Goal: Task Accomplishment & Management: Manage account settings

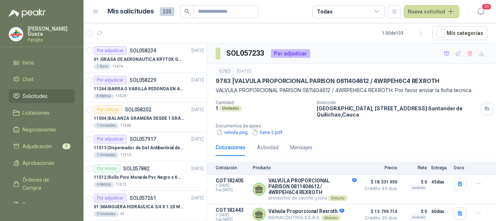
scroll to position [88, 0]
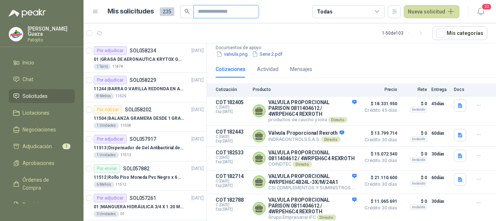
click at [225, 12] on input "text" at bounding box center [223, 11] width 51 height 12
type input "******"
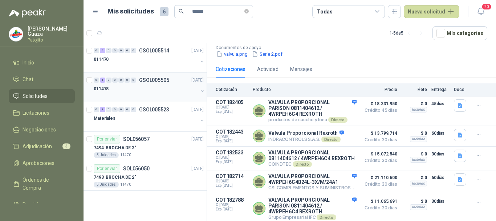
click at [158, 80] on p "GSOL005505" at bounding box center [154, 79] width 30 height 5
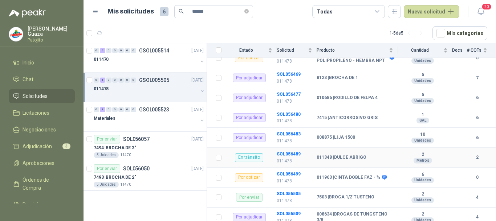
scroll to position [175, 0]
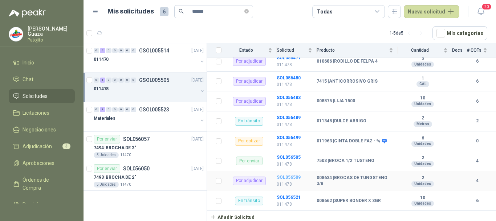
click at [294, 176] on b "SOL056509" at bounding box center [289, 176] width 24 height 5
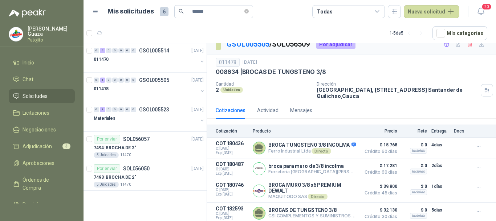
scroll to position [14, 0]
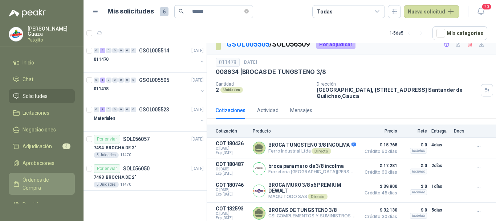
click at [33, 179] on span "Órdenes de Compra" at bounding box center [45, 183] width 45 height 16
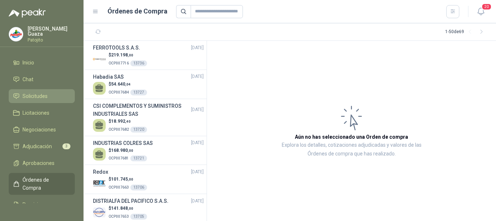
click at [28, 96] on span "Solicitudes" at bounding box center [35, 96] width 25 height 8
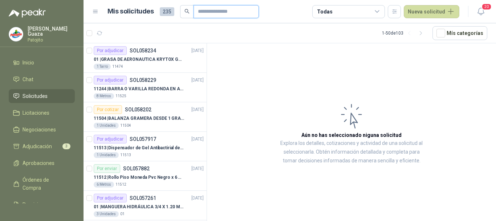
click at [212, 10] on input "text" at bounding box center [223, 11] width 51 height 12
type input "******"
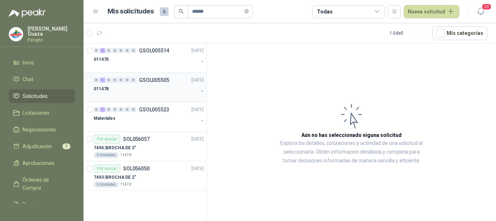
click at [158, 77] on p "GSOL005505" at bounding box center [154, 79] width 30 height 5
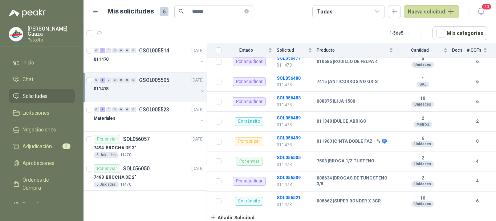
scroll to position [175, 0]
click at [288, 174] on td "SOL056509 011478" at bounding box center [297, 181] width 40 height 20
click at [288, 178] on b "SOL056509" at bounding box center [289, 176] width 24 height 5
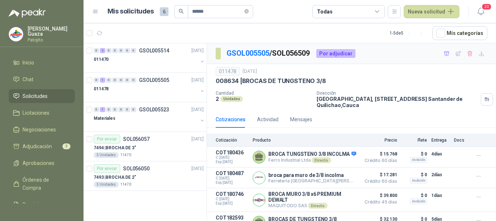
scroll to position [14, 0]
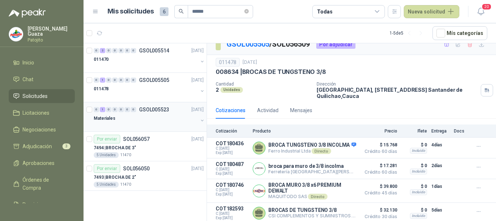
click at [151, 106] on div "0 1 0 0 0 0 0 GSOL005523 [DATE]" at bounding box center [150, 109] width 112 height 9
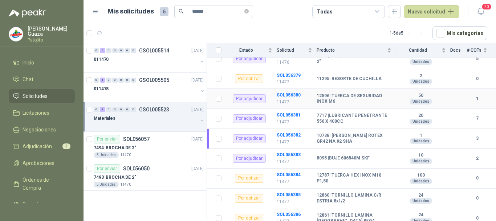
scroll to position [509, 0]
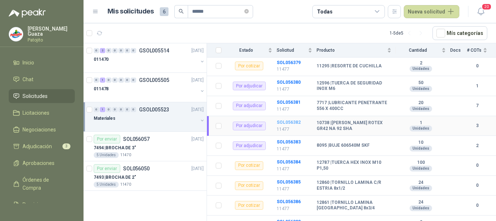
click at [283, 123] on b "SOL056382" at bounding box center [289, 122] width 24 height 5
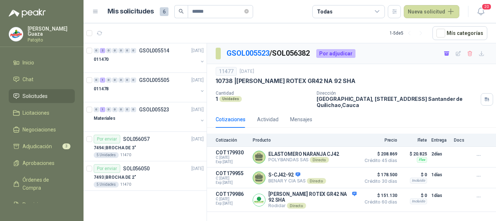
click at [62, 137] on ul "Inicio Chat Solicitudes Licitaciones Negociaciones Adjudicación 3 Aprobaciones …" at bounding box center [42, 129] width 84 height 147
click at [42, 151] on link "Adjudicación 3" at bounding box center [42, 146] width 66 height 14
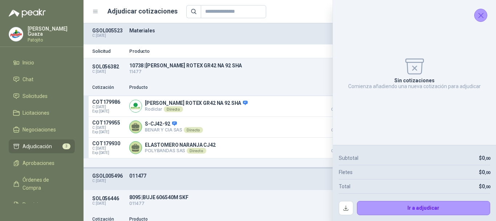
click at [481, 18] on icon "Cerrar" at bounding box center [481, 15] width 9 height 9
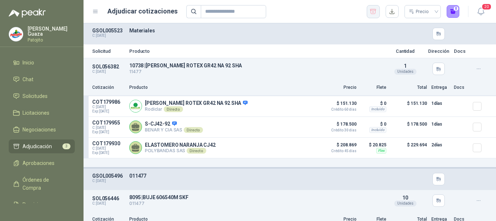
click at [374, 10] on icon "button" at bounding box center [373, 11] width 7 height 7
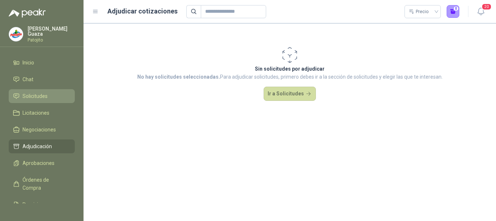
click at [48, 98] on li "Solicitudes" at bounding box center [41, 96] width 57 height 8
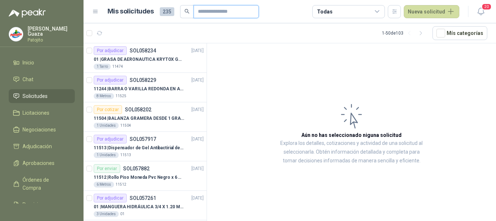
click at [210, 12] on input "text" at bounding box center [223, 11] width 51 height 12
type input "******"
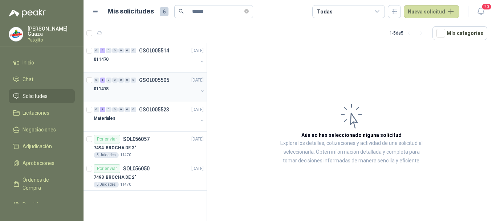
click at [151, 81] on p "GSOL005505" at bounding box center [154, 79] width 30 height 5
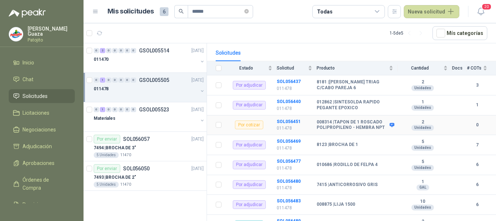
scroll to position [73, 0]
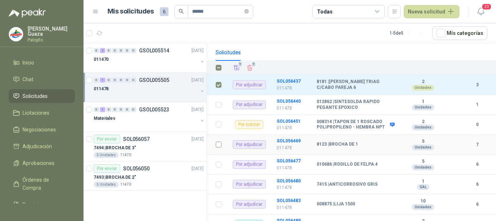
click at [215, 145] on td at bounding box center [216, 144] width 19 height 20
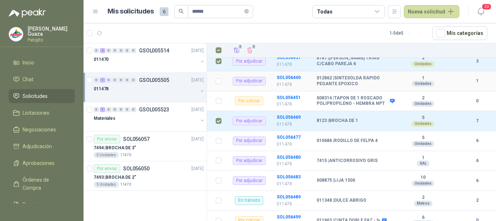
scroll to position [109, 0]
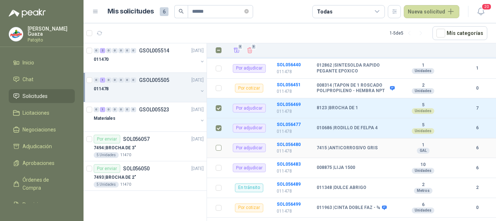
click at [225, 144] on td at bounding box center [216, 148] width 19 height 20
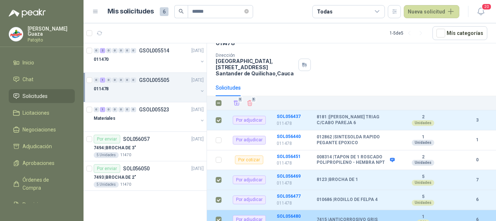
scroll to position [0, 0]
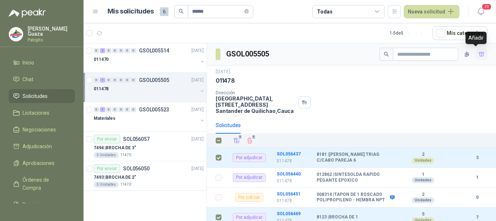
click at [479, 52] on icon "button" at bounding box center [482, 54] width 6 height 6
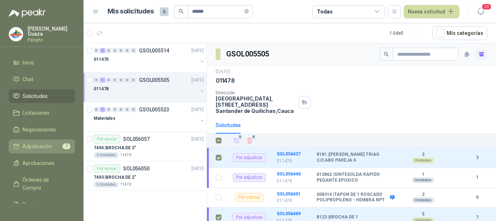
click at [25, 142] on span "Adjudicación" at bounding box center [37, 146] width 29 height 8
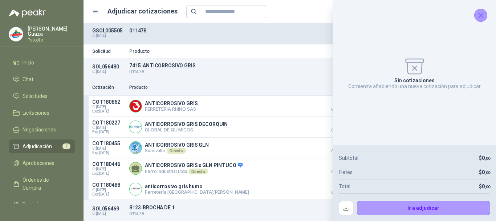
click at [485, 16] on icon "Cerrar" at bounding box center [481, 15] width 9 height 9
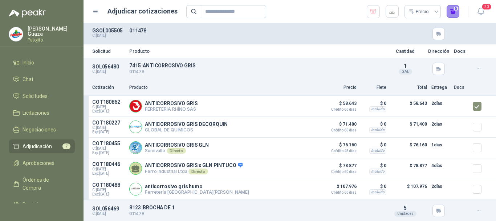
click at [450, 11] on button "5" at bounding box center [453, 11] width 13 height 13
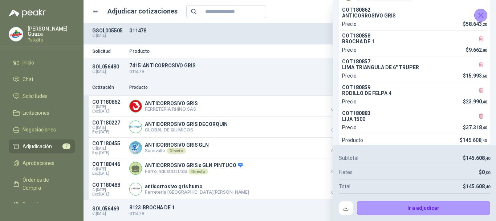
scroll to position [34, 0]
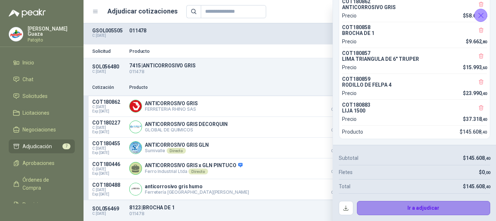
click at [406, 207] on button "Ir a adjudicar" at bounding box center [424, 208] width 134 height 15
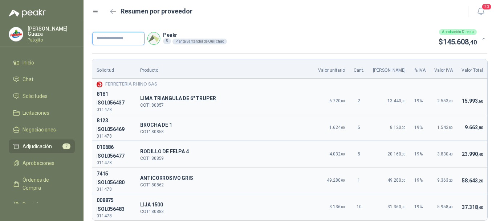
click at [116, 39] on input "text" at bounding box center [118, 38] width 52 height 13
click at [109, 36] on input "text" at bounding box center [118, 38] width 52 height 13
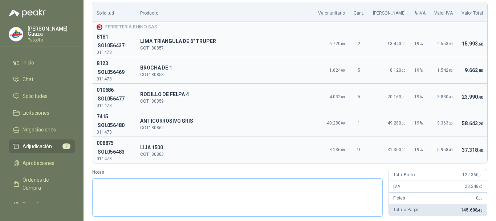
scroll to position [62, 0]
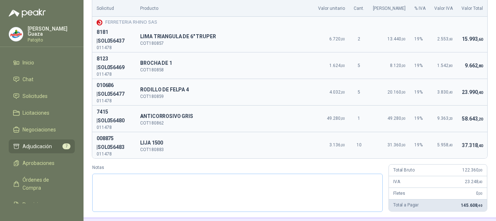
type input "*****"
click at [248, 173] on textarea "Notas" at bounding box center [237, 192] width 291 height 38
type textarea "*"
type textarea "**"
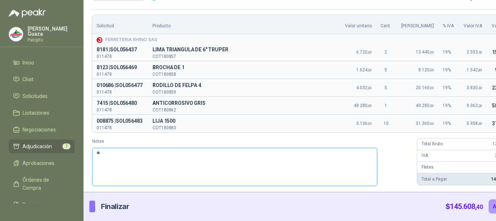
type textarea "***"
type textarea "*****"
type textarea "******"
type textarea "*******"
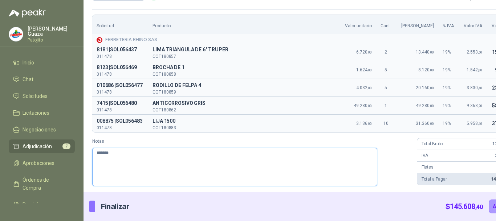
type textarea "********"
type textarea "*********"
type textarea "**********"
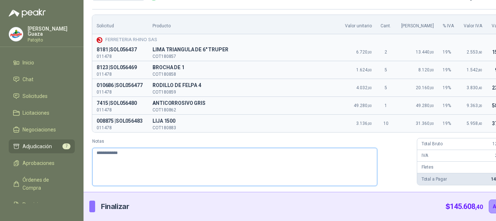
type textarea "**********"
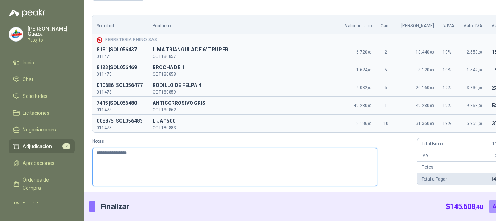
type textarea "**********"
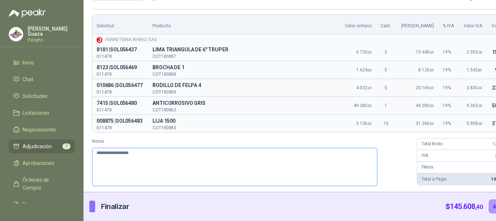
type textarea "**********"
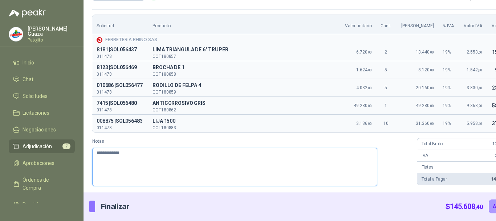
type textarea "**********"
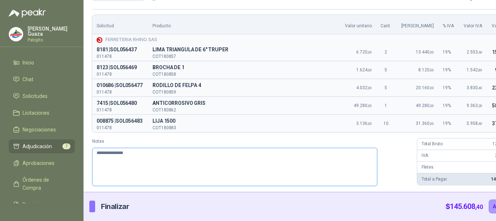
type textarea "**********"
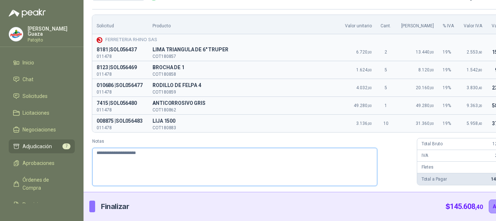
type textarea "**********"
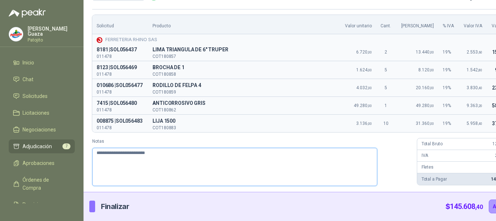
type textarea "**********"
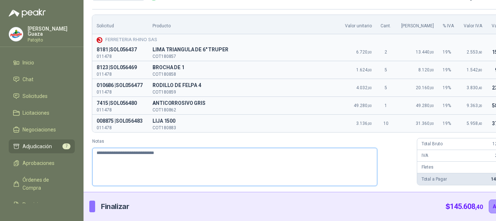
type textarea "**********"
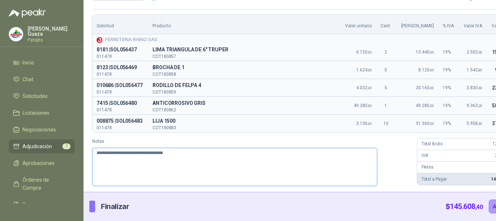
type textarea "**********"
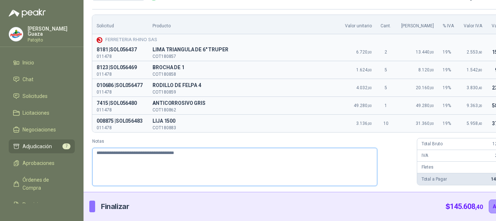
type textarea "**********"
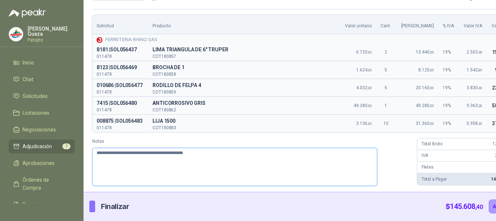
type textarea "**********"
click at [153, 154] on textarea "**********" at bounding box center [234, 166] width 285 height 38
type textarea "**********"
click at [207, 154] on textarea "**********" at bounding box center [234, 166] width 285 height 38
type textarea "**********"
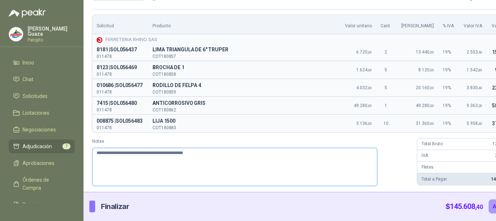
type textarea "**********"
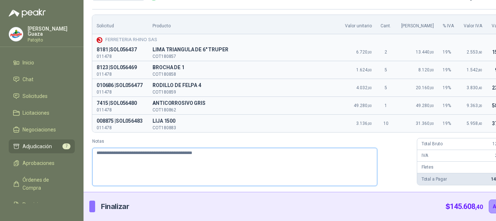
type textarea "**********"
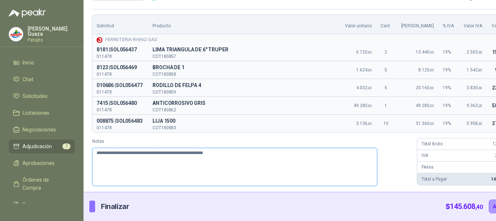
type textarea "**********"
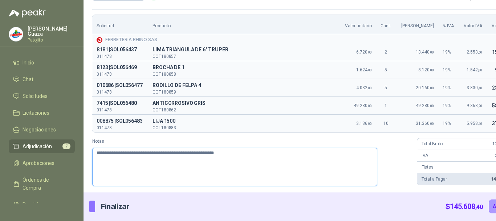
type textarea "**********"
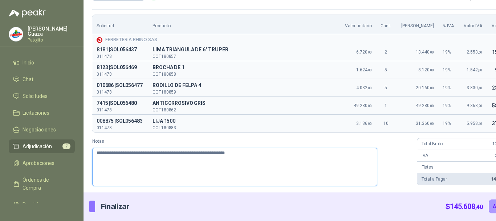
type textarea "**********"
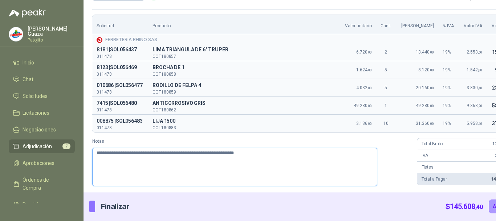
type textarea "**********"
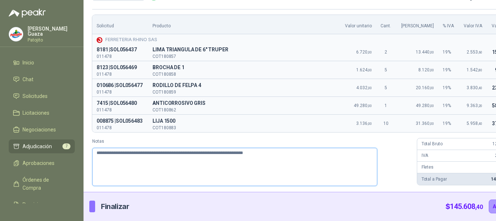
type textarea "**********"
click at [244, 152] on textarea "**********" at bounding box center [234, 166] width 285 height 38
click at [246, 165] on textarea "**********" at bounding box center [234, 166] width 285 height 38
click at [266, 156] on textarea "**********" at bounding box center [234, 166] width 285 height 38
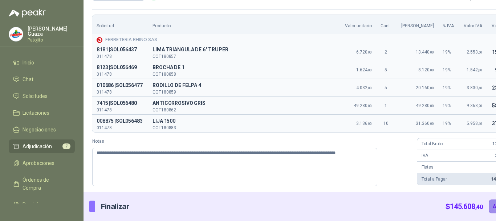
click at [489, 210] on button "Adjudicar" at bounding box center [505, 206] width 32 height 14
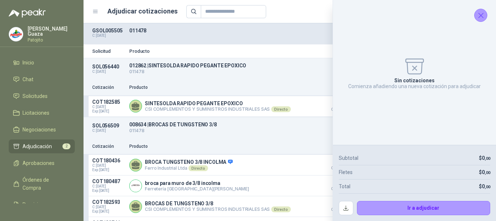
click at [481, 17] on icon "Cerrar" at bounding box center [481, 15] width 9 height 9
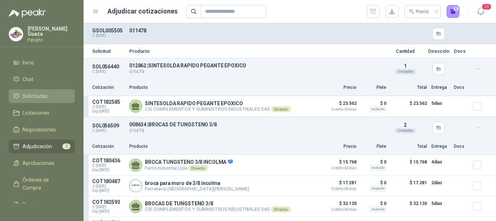
click at [25, 99] on span "Solicitudes" at bounding box center [35, 96] width 25 height 8
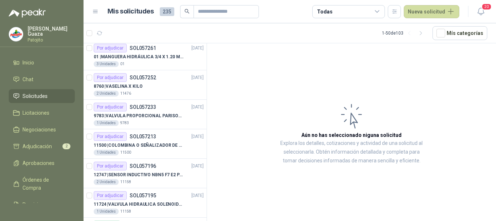
scroll to position [145, 0]
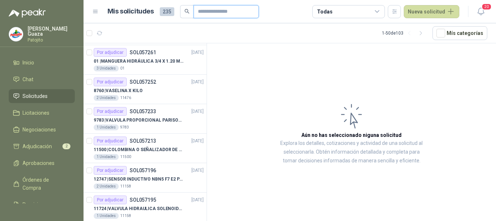
click at [213, 13] on input "text" at bounding box center [223, 11] width 51 height 12
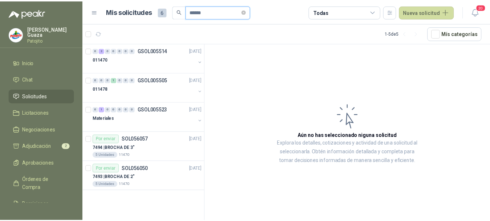
scroll to position [0, 0]
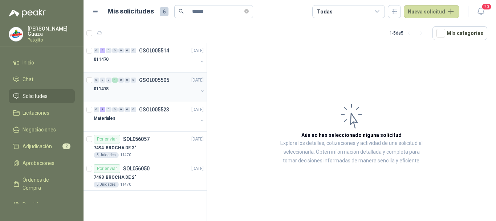
click at [150, 82] on p "GSOL005505" at bounding box center [154, 79] width 30 height 5
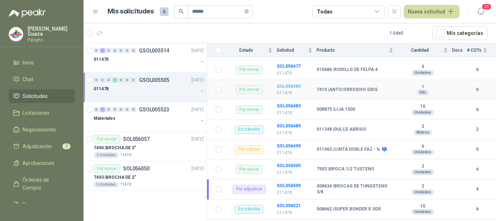
scroll to position [175, 0]
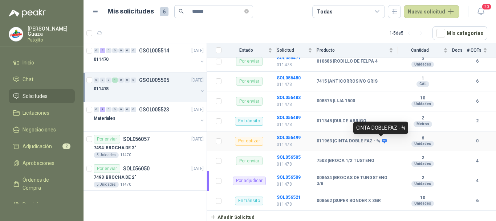
click at [382, 141] on icon at bounding box center [384, 140] width 5 height 5
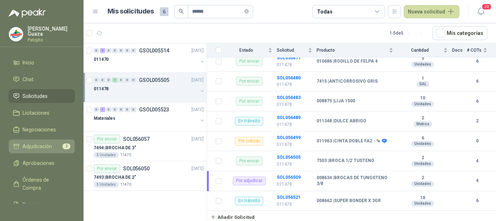
click at [37, 148] on span "Adjudicación" at bounding box center [37, 146] width 29 height 8
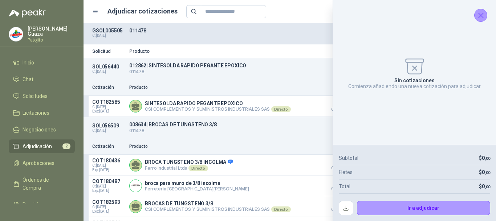
click at [478, 15] on icon "Cerrar" at bounding box center [481, 15] width 9 height 9
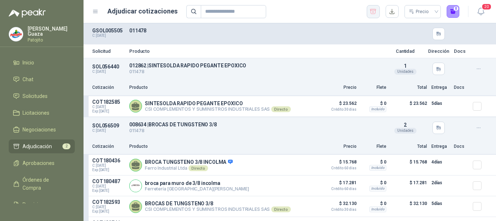
click at [373, 8] on icon "button" at bounding box center [373, 11] width 7 height 7
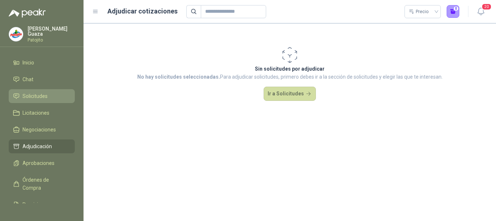
click at [49, 92] on li "Solicitudes" at bounding box center [41, 96] width 57 height 8
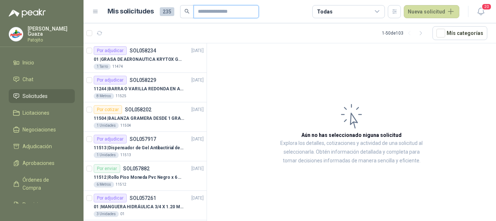
click at [226, 13] on input "text" at bounding box center [223, 11] width 51 height 12
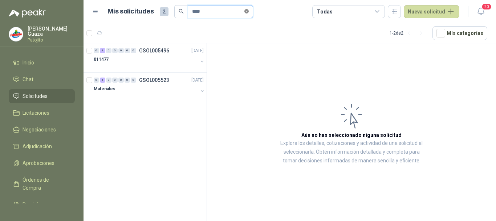
click at [249, 11] on icon "close-circle" at bounding box center [246, 11] width 4 height 4
click at [214, 12] on input "text" at bounding box center [217, 11] width 51 height 12
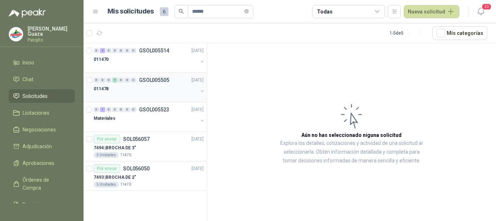
click at [154, 74] on div "0 0 0 1 0 0 0 GSOL005505 [DATE] 011478" at bounding box center [145, 87] width 123 height 29
click at [153, 80] on p "GSOL005505" at bounding box center [154, 79] width 30 height 5
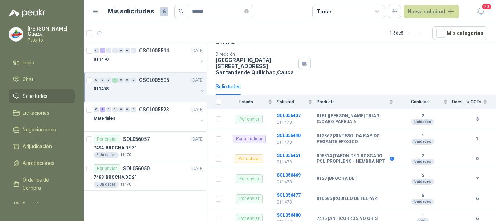
scroll to position [175, 0]
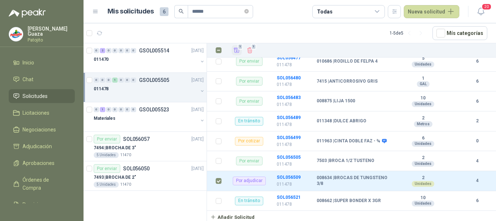
click at [235, 48] on icon "Añadir" at bounding box center [237, 50] width 7 height 7
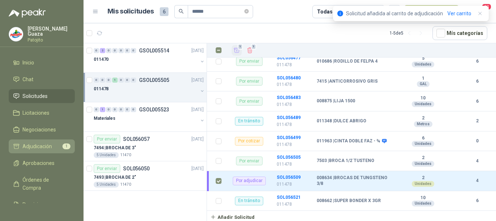
click at [43, 146] on span "Adjudicación" at bounding box center [37, 146] width 29 height 8
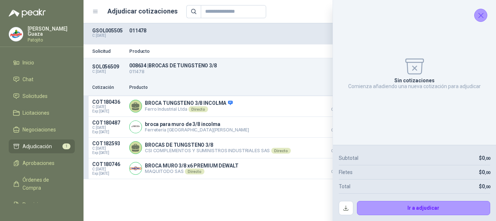
click at [485, 17] on icon "Cerrar" at bounding box center [481, 15] width 9 height 9
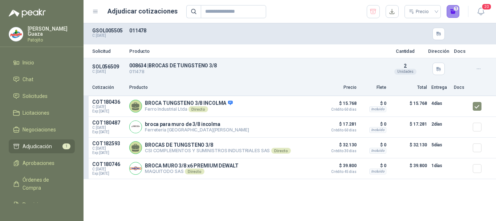
click at [454, 14] on button "1" at bounding box center [453, 11] width 13 height 13
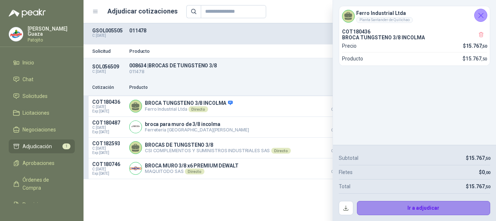
click at [424, 209] on button "Ir a adjudicar" at bounding box center [424, 208] width 134 height 15
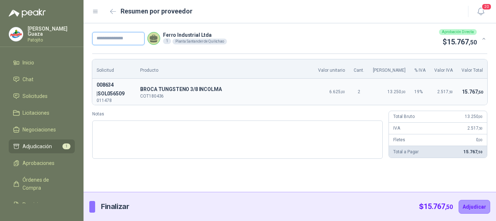
click at [111, 43] on input "text" at bounding box center [118, 38] width 52 height 13
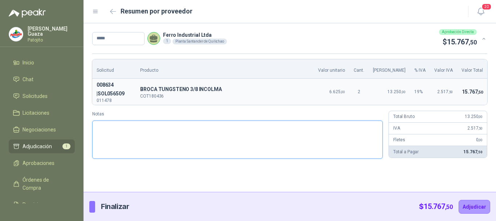
click at [282, 146] on textarea "Notas" at bounding box center [237, 139] width 291 height 38
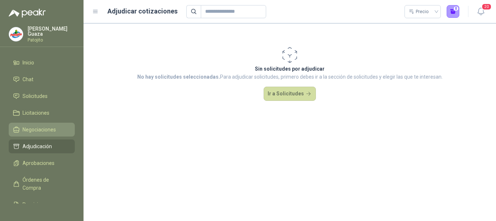
click at [53, 135] on link "Negociaciones" at bounding box center [42, 129] width 66 height 14
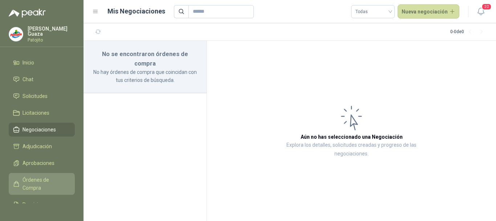
click at [47, 174] on link "Órdenes de Compra" at bounding box center [42, 184] width 66 height 22
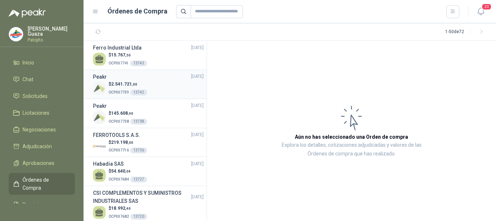
click at [151, 84] on div "$ 2.541.721 ,00 OCP007739 13742" at bounding box center [148, 88] width 111 height 15
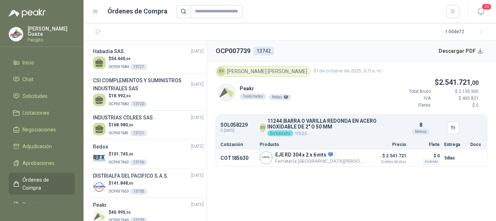
scroll to position [109, 0]
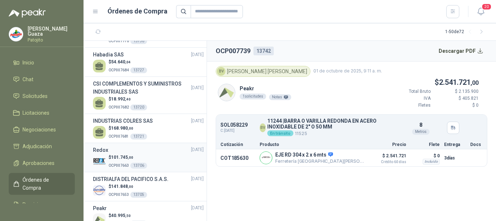
click at [155, 154] on div "$ 101.745 ,00 OCP007663 13706" at bounding box center [148, 161] width 111 height 15
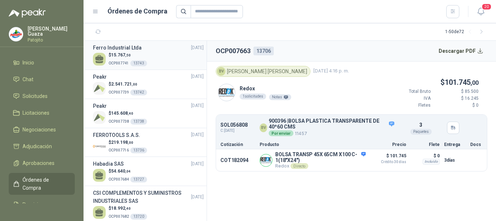
click at [155, 60] on div "$ 15.767 ,50 OCP007741 13743" at bounding box center [148, 59] width 111 height 15
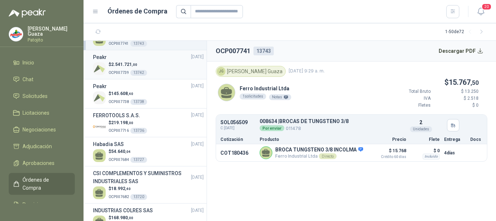
scroll to position [36, 0]
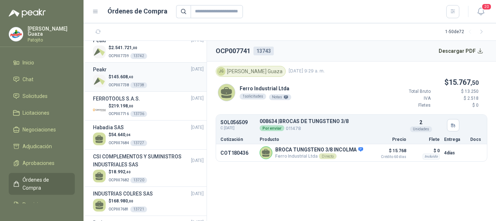
click at [159, 82] on div "$ 145.608 ,40 OCP007738 13738" at bounding box center [148, 80] width 111 height 15
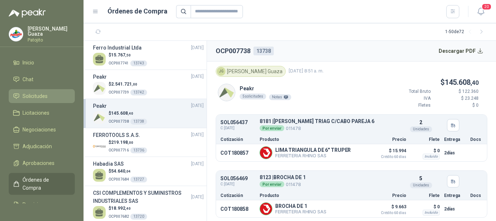
click at [41, 96] on span "Solicitudes" at bounding box center [35, 96] width 25 height 8
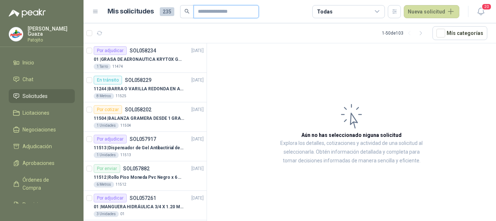
click at [221, 16] on input "text" at bounding box center [223, 11] width 51 height 12
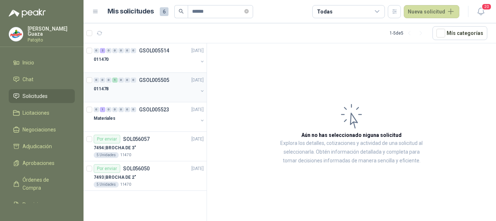
click at [174, 81] on div "0 0 0 1 0 0 0 GSOL005505 [DATE]" at bounding box center [150, 80] width 112 height 9
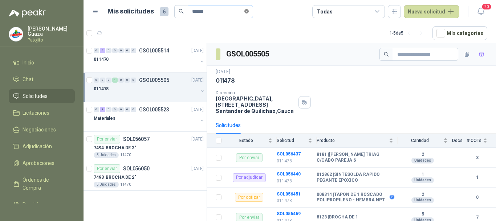
click at [249, 13] on icon "close-circle" at bounding box center [246, 11] width 4 height 4
click at [232, 12] on input "text" at bounding box center [217, 11] width 51 height 12
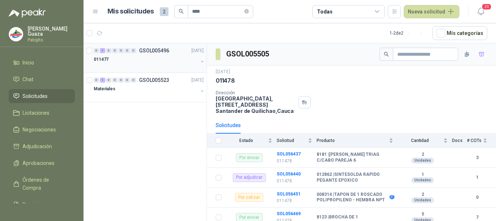
click at [156, 50] on p "GSOL005496" at bounding box center [154, 50] width 30 height 5
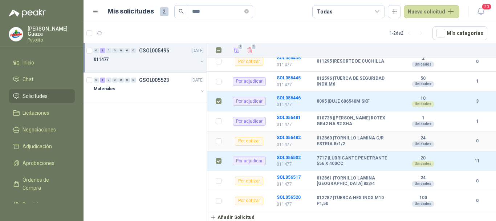
scroll to position [60, 0]
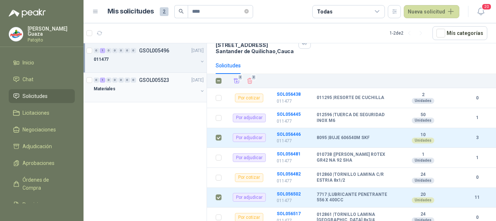
click at [166, 81] on p "GSOL005523" at bounding box center [154, 79] width 30 height 5
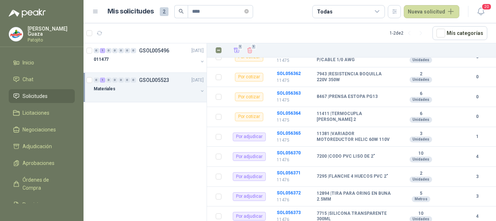
scroll to position [218, 0]
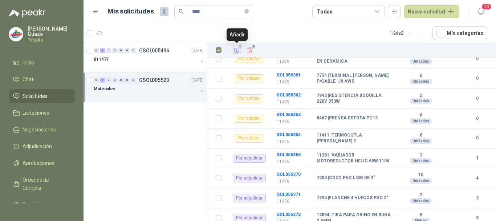
click at [238, 49] on span "1" at bounding box center [240, 47] width 5 height 6
click at [161, 49] on p "GSOL005496" at bounding box center [154, 50] width 30 height 5
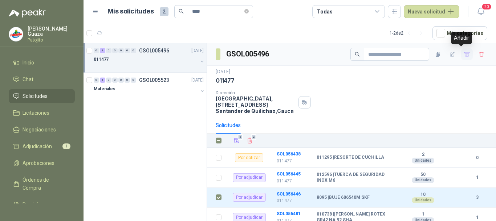
click at [464, 55] on icon "button" at bounding box center [467, 54] width 6 height 6
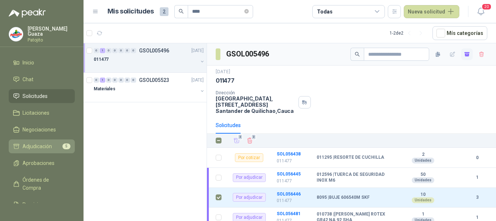
click at [46, 149] on span "Adjudicación" at bounding box center [37, 146] width 29 height 8
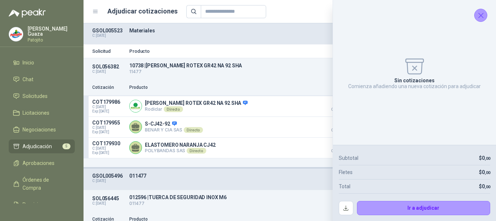
click at [482, 16] on icon "Cerrar" at bounding box center [481, 15] width 9 height 9
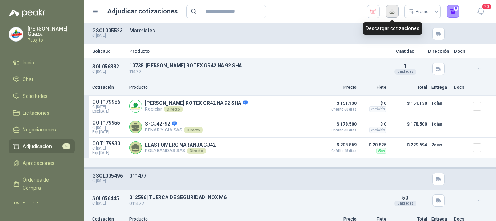
click at [393, 11] on button "button" at bounding box center [392, 11] width 13 height 13
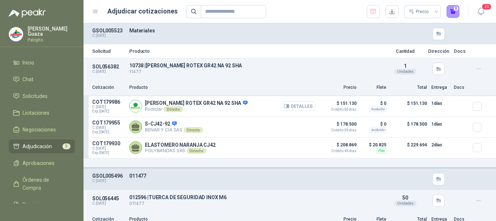
click at [284, 105] on icon "button" at bounding box center [286, 105] width 5 height 5
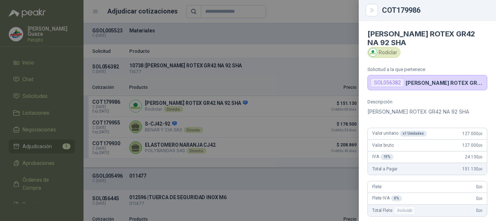
scroll to position [36, 0]
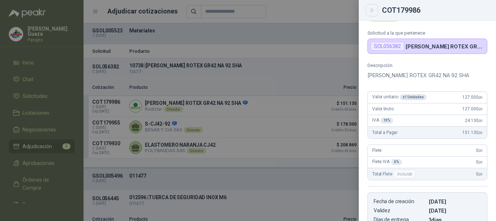
click at [373, 12] on icon "Close" at bounding box center [372, 10] width 6 height 6
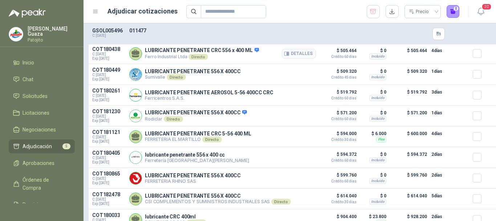
scroll to position [388, 0]
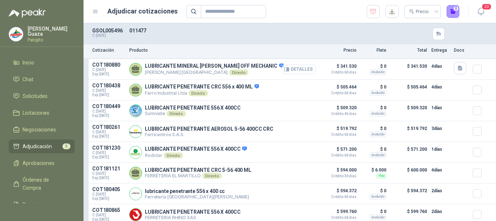
click at [306, 74] on button "Detalles" at bounding box center [299, 69] width 34 height 10
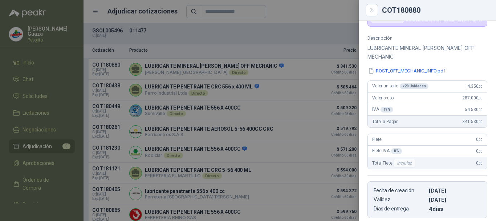
scroll to position [0, 0]
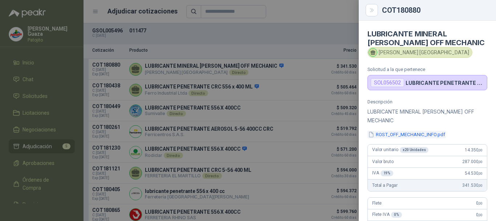
click at [434, 130] on button "ROST_OFF_MECHANIC_INFO.pdf" at bounding box center [407, 134] width 78 height 8
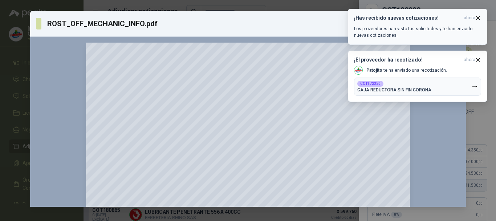
click at [481, 20] on icon "button" at bounding box center [478, 18] width 6 height 6
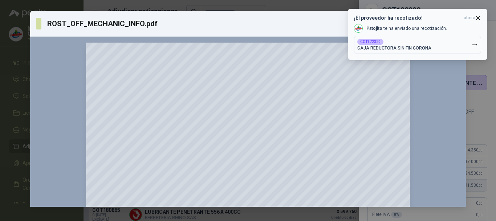
click at [481, 14] on button "¡El proveedor ha recotizado! ahora [PERSON_NAME] te ha enviado una recotización…" at bounding box center [417, 34] width 139 height 51
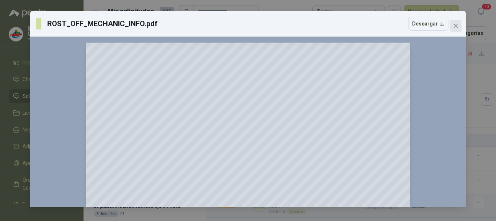
drag, startPoint x: 457, startPoint y: 27, endPoint x: 404, endPoint y: 46, distance: 57.4
click at [457, 27] on icon "close" at bounding box center [456, 26] width 6 height 6
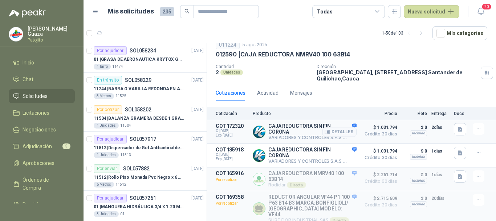
scroll to position [36, 0]
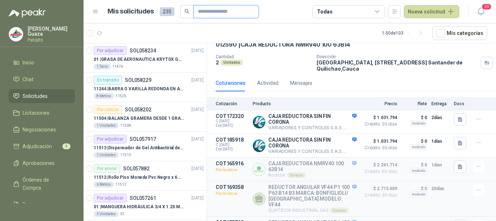
click at [221, 11] on input "text" at bounding box center [223, 11] width 51 height 12
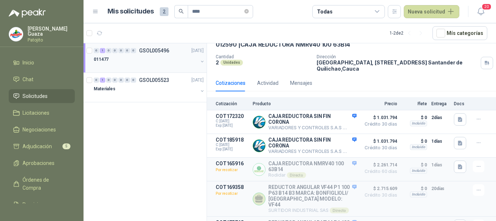
click at [152, 53] on div "0 1 0 0 0 0 0 GSOL005496 [DATE]" at bounding box center [150, 50] width 112 height 9
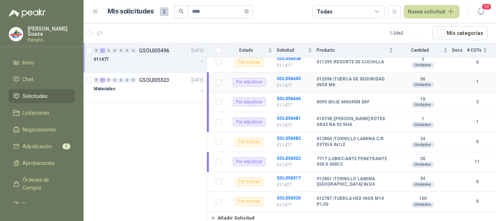
scroll to position [96, 0]
click at [357, 157] on b "7717 | LUBRICANTE PENETRANTE 556 X 400CC" at bounding box center [355, 160] width 77 height 11
drag, startPoint x: 331, startPoint y: 157, endPoint x: 384, endPoint y: 159, distance: 53.5
click at [384, 159] on b "7717 | LUBRICANTE PENETRANTE 556 X 400CC" at bounding box center [355, 160] width 77 height 11
copy b "LUBRICANTE PENETRANTE"
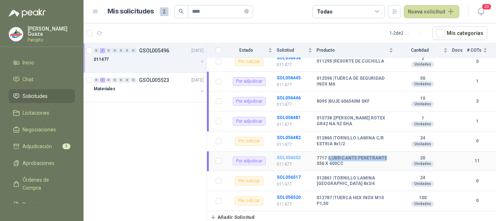
click at [284, 159] on b "SOL056502" at bounding box center [289, 157] width 24 height 5
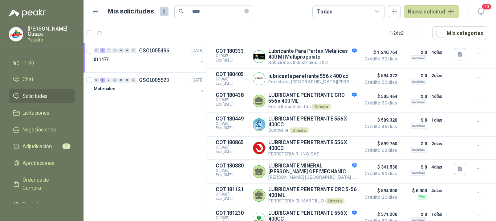
scroll to position [183, 0]
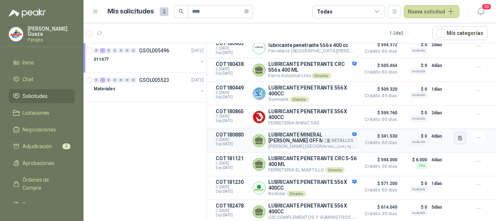
click at [457, 136] on icon "button" at bounding box center [460, 138] width 6 height 6
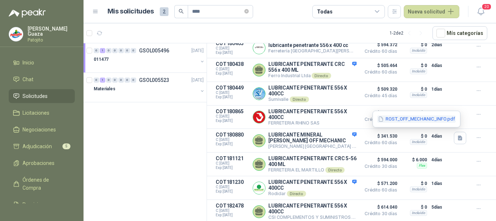
click at [442, 118] on button "ROST_OFF_MECHANIC_INFO.pdf" at bounding box center [416, 119] width 78 height 8
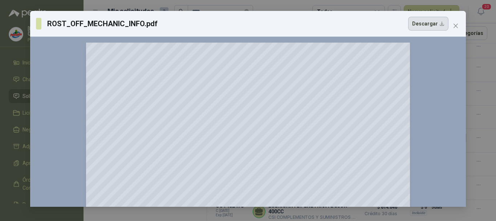
click at [426, 28] on button "Descargar" at bounding box center [428, 24] width 40 height 14
click at [459, 22] on button "Close" at bounding box center [456, 26] width 12 height 12
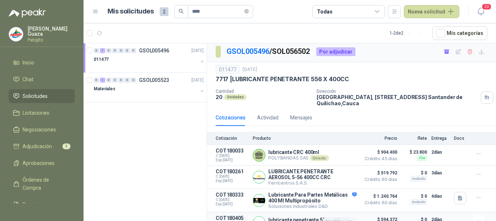
scroll to position [0, 0]
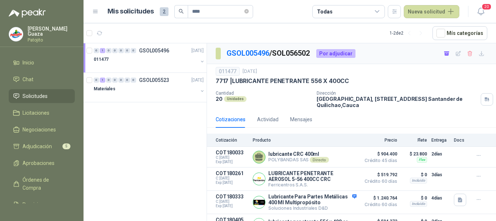
click at [34, 97] on span "Solicitudes" at bounding box center [35, 96] width 25 height 8
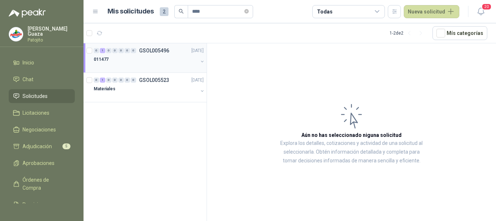
click at [157, 51] on p "GSOL005496" at bounding box center [154, 50] width 30 height 5
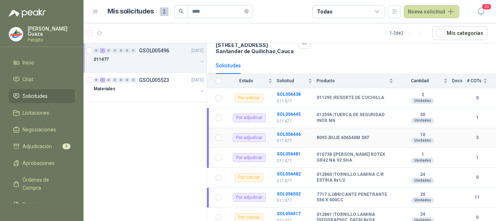
scroll to position [96, 0]
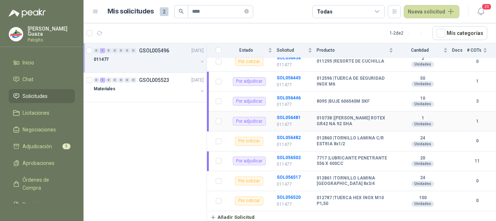
click at [293, 114] on td "SOL056481 011477" at bounding box center [297, 121] width 40 height 20
click at [294, 117] on b "SOL056481" at bounding box center [289, 117] width 24 height 5
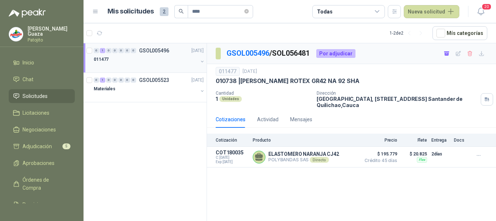
click at [148, 51] on p "GSOL005496" at bounding box center [154, 50] width 30 height 5
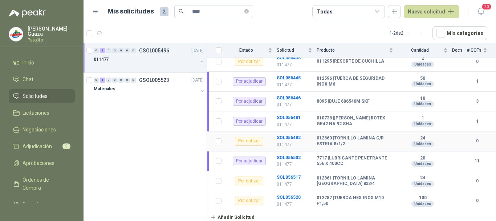
scroll to position [60, 0]
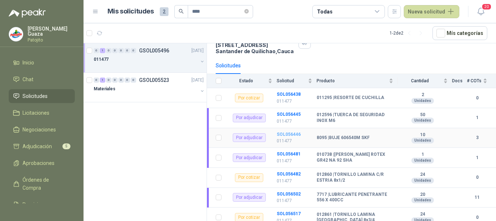
click at [298, 133] on b "SOL056446" at bounding box center [289, 134] width 24 height 5
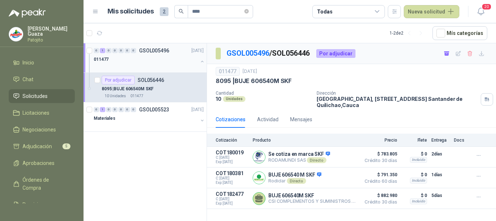
drag, startPoint x: 158, startPoint y: 49, endPoint x: 166, endPoint y: 48, distance: 7.7
click at [159, 49] on p "GSOL005496" at bounding box center [154, 50] width 30 height 5
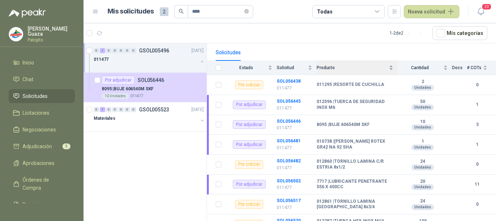
scroll to position [96, 0]
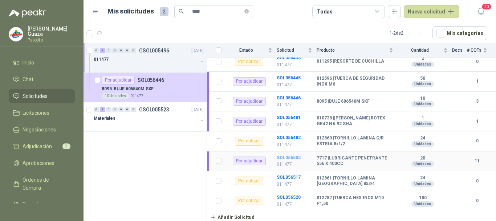
click at [290, 157] on b "SOL056502" at bounding box center [289, 157] width 24 height 5
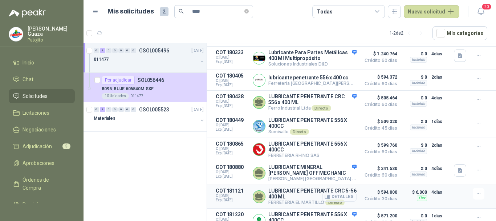
scroll to position [74, 0]
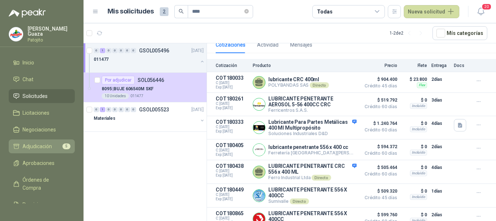
click at [54, 140] on link "Adjudicación 5" at bounding box center [42, 146] width 66 height 14
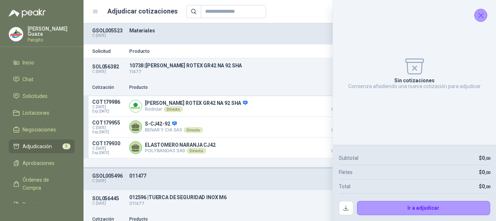
click at [484, 17] on icon "Cerrar" at bounding box center [481, 15] width 9 height 9
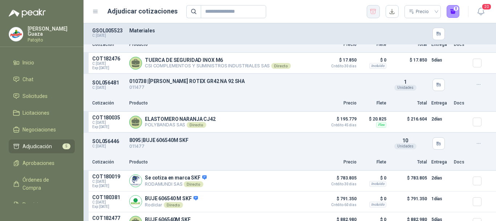
scroll to position [145, 0]
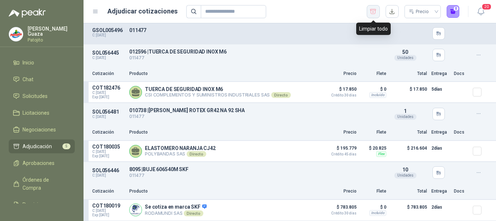
click at [375, 6] on button "button" at bounding box center [373, 11] width 13 height 13
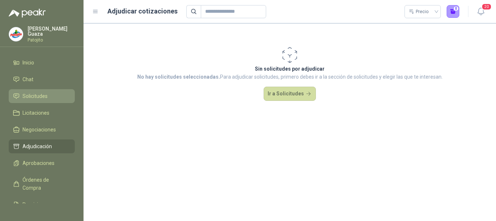
click at [44, 95] on span "Solicitudes" at bounding box center [35, 96] width 25 height 8
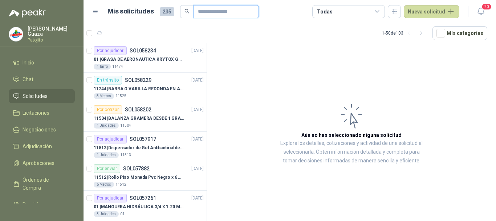
click at [215, 16] on input "text" at bounding box center [223, 11] width 51 height 12
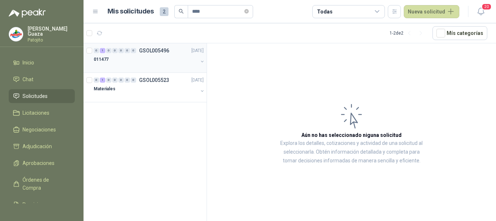
click at [159, 50] on p "GSOL005496" at bounding box center [154, 50] width 30 height 5
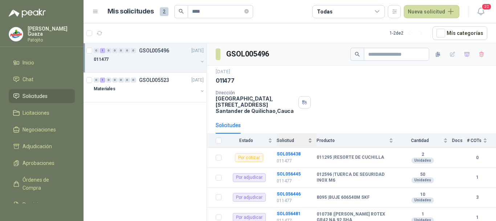
scroll to position [36, 0]
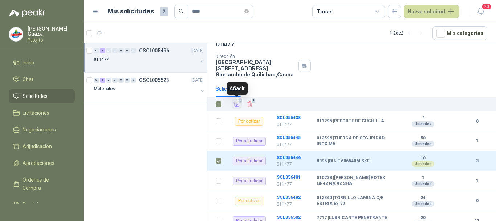
click at [234, 104] on icon "Añadir" at bounding box center [237, 104] width 7 height 7
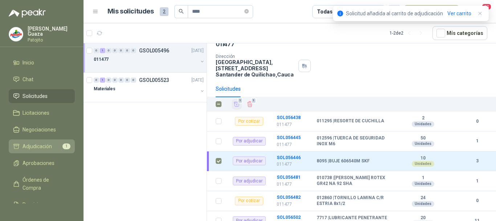
drag, startPoint x: 29, startPoint y: 146, endPoint x: 34, endPoint y: 146, distance: 4.4
click at [30, 146] on span "Adjudicación" at bounding box center [37, 146] width 29 height 8
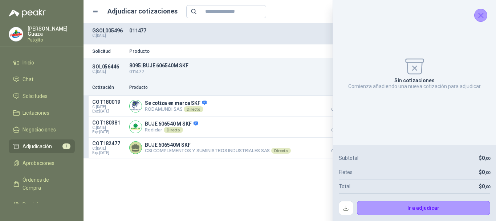
click at [486, 12] on button "Cerrar" at bounding box center [480, 15] width 13 height 13
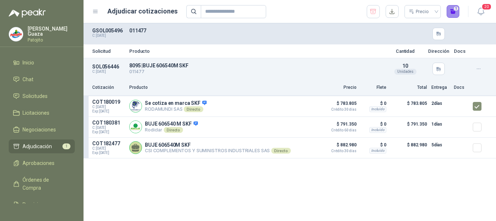
click at [456, 14] on button "1" at bounding box center [453, 11] width 13 height 13
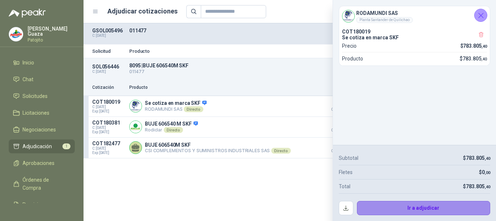
click at [409, 211] on button "Ir a adjudicar" at bounding box center [424, 208] width 134 height 15
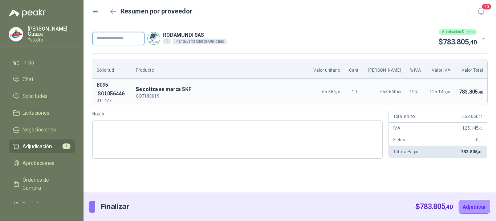
click at [112, 40] on input "text" at bounding box center [118, 38] width 52 height 13
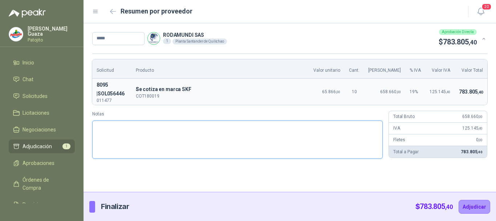
click at [119, 126] on textarea "Notas" at bounding box center [237, 139] width 291 height 38
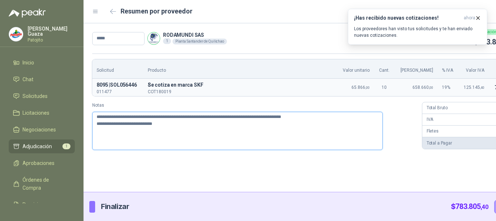
drag, startPoint x: 146, startPoint y: 123, endPoint x: 186, endPoint y: 145, distance: 46.2
click at [186, 145] on textarea "**********" at bounding box center [237, 131] width 291 height 38
click at [186, 115] on textarea "**********" at bounding box center [237, 131] width 291 height 38
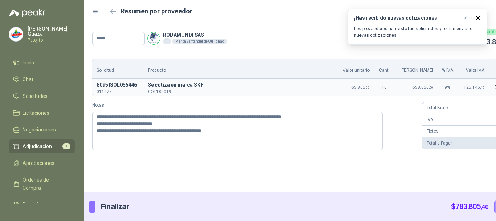
click at [256, 162] on div "**********" at bounding box center [308, 107] width 448 height 168
drag, startPoint x: 478, startPoint y: 16, endPoint x: 464, endPoint y: 39, distance: 26.8
click at [478, 16] on icon "button" at bounding box center [478, 18] width 6 height 6
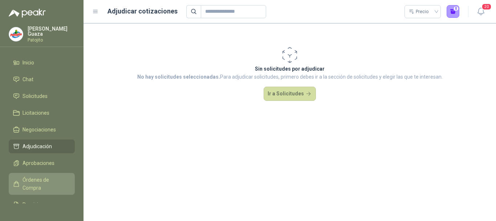
click at [41, 187] on span "Órdenes de Compra" at bounding box center [45, 183] width 45 height 16
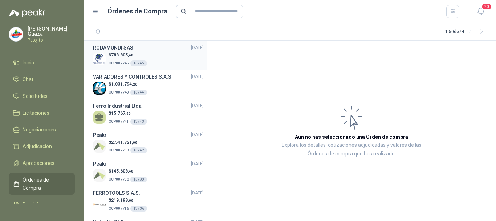
click at [163, 56] on div "$ 783.805 ,40 OCP007745 13745" at bounding box center [148, 59] width 111 height 15
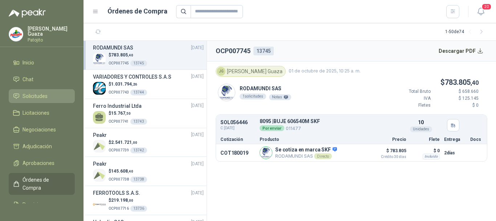
click at [40, 99] on span "Solicitudes" at bounding box center [35, 96] width 25 height 8
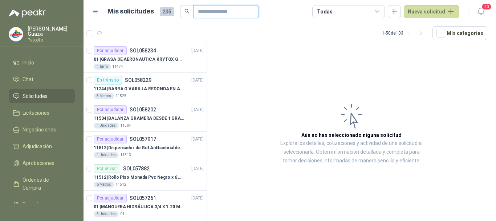
click at [232, 10] on input "text" at bounding box center [223, 11] width 51 height 12
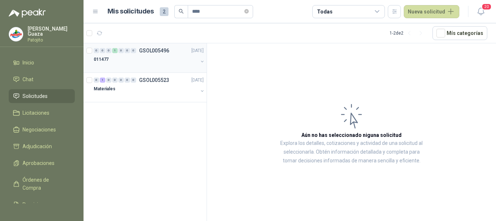
click at [158, 46] on div "0 0 0 1 0 0 0 GSOL005496 [DATE] 011477" at bounding box center [145, 57] width 123 height 29
click at [149, 48] on p "GSOL005496" at bounding box center [154, 50] width 30 height 5
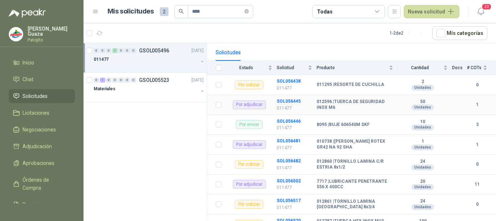
scroll to position [96, 0]
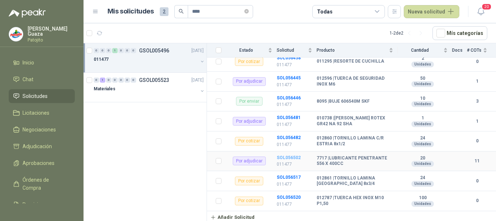
click at [282, 156] on b "SOL056502" at bounding box center [289, 157] width 24 height 5
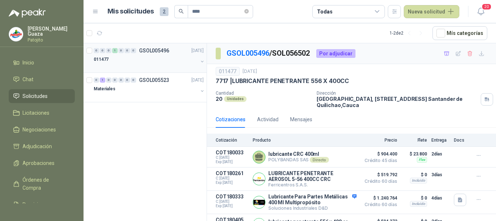
click at [158, 52] on p "GSOL005496" at bounding box center [154, 50] width 30 height 5
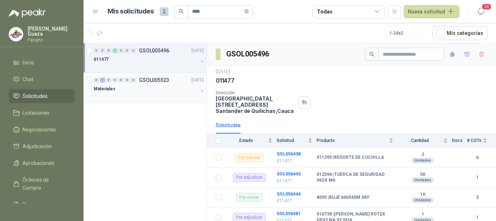
click at [154, 76] on div "0 1 0 0 0 0 0 GSOL005523 [DATE]" at bounding box center [150, 80] width 112 height 9
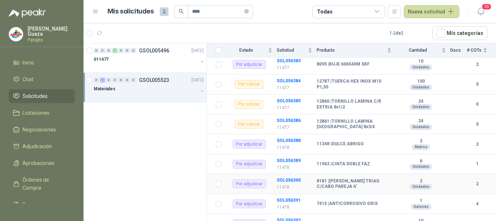
scroll to position [553, 0]
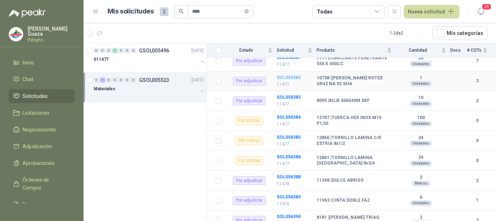
click at [282, 76] on b "SOL056382" at bounding box center [289, 77] width 24 height 5
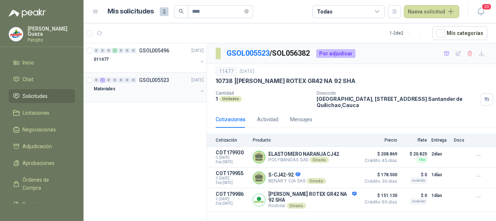
click at [156, 80] on p "GSOL005523" at bounding box center [154, 79] width 30 height 5
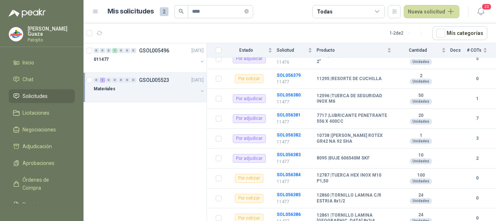
scroll to position [509, 0]
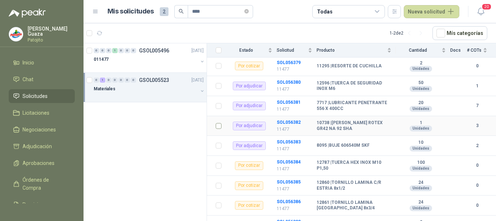
click at [222, 126] on td at bounding box center [216, 126] width 19 height 20
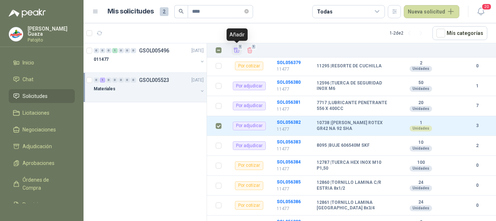
click at [232, 50] on button "1" at bounding box center [237, 50] width 10 height 10
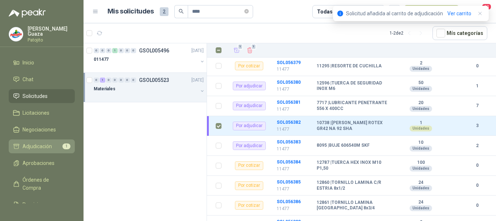
click at [56, 141] on link "Adjudicación 1" at bounding box center [42, 146] width 66 height 14
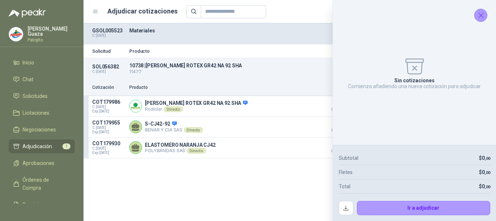
click at [478, 19] on icon "Cerrar" at bounding box center [481, 15] width 9 height 9
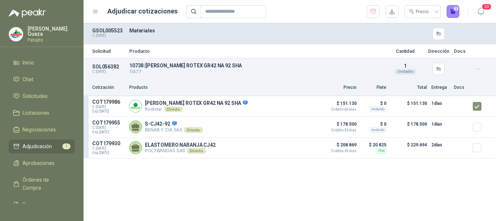
click at [452, 13] on button "1" at bounding box center [453, 11] width 13 height 13
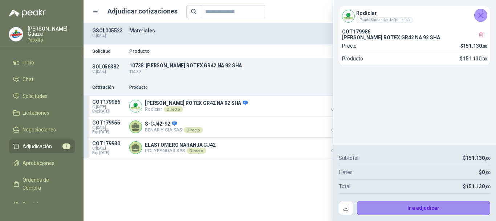
click at [413, 210] on button "Ir a adjudicar" at bounding box center [424, 208] width 134 height 15
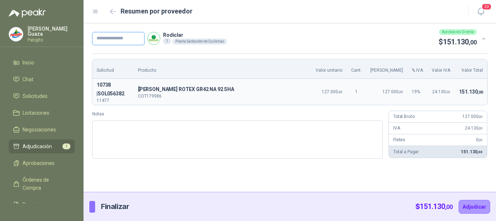
click at [124, 42] on input "text" at bounding box center [118, 38] width 52 height 13
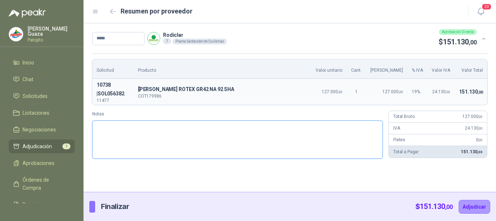
click at [134, 125] on textarea "Notas" at bounding box center [237, 139] width 291 height 38
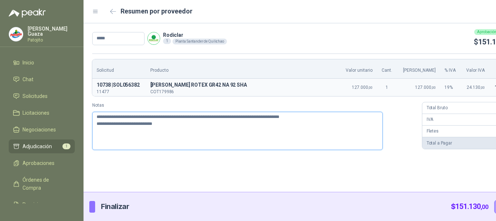
click at [185, 118] on textarea "**********" at bounding box center [237, 131] width 291 height 38
click at [174, 128] on textarea "**********" at bounding box center [237, 131] width 291 height 38
click at [299, 118] on textarea "**********" at bounding box center [237, 131] width 291 height 38
click at [211, 132] on textarea "**********" at bounding box center [237, 131] width 291 height 38
click at [175, 118] on textarea "**********" at bounding box center [237, 131] width 291 height 38
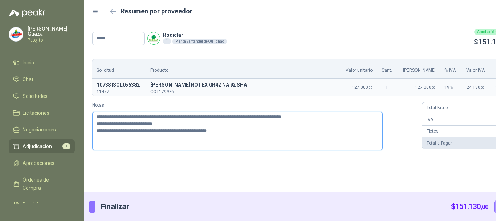
click at [169, 125] on textarea "**********" at bounding box center [237, 131] width 291 height 38
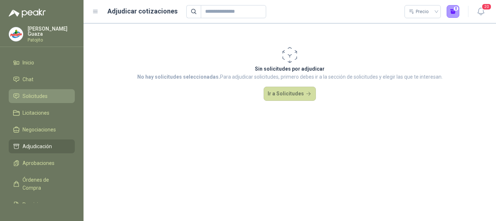
click at [51, 96] on li "Solicitudes" at bounding box center [41, 96] width 57 height 8
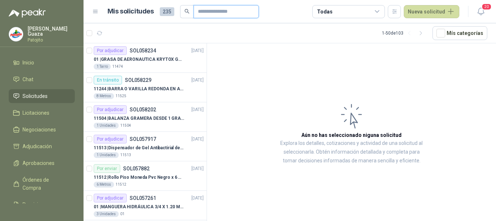
click at [205, 13] on input "text" at bounding box center [223, 11] width 51 height 12
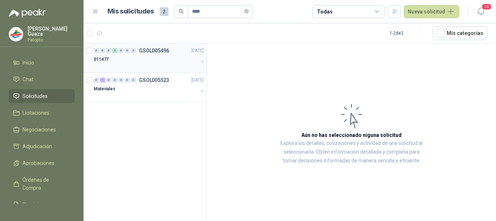
click at [156, 51] on p "GSOL005496" at bounding box center [154, 50] width 30 height 5
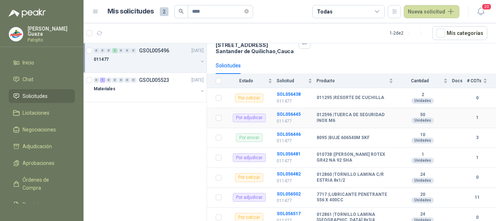
scroll to position [96, 0]
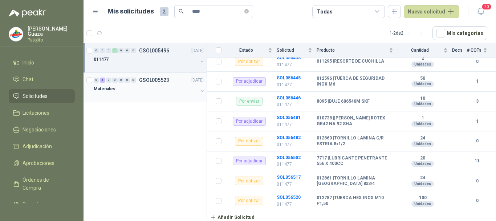
click at [157, 79] on p "GSOL005523" at bounding box center [154, 79] width 30 height 5
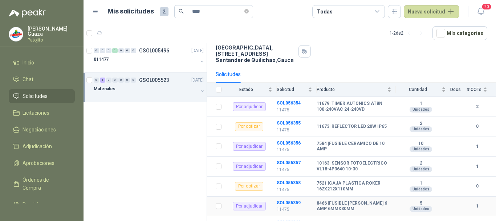
scroll to position [45, 0]
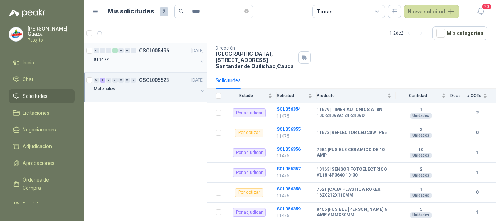
click at [154, 53] on div "0 0 0 1 0 0 0 GSOL005496 [DATE]" at bounding box center [150, 50] width 112 height 9
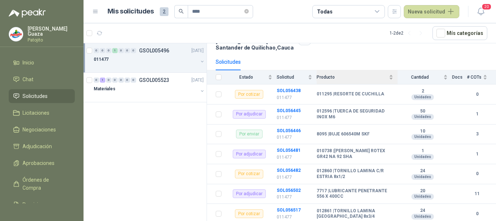
scroll to position [73, 0]
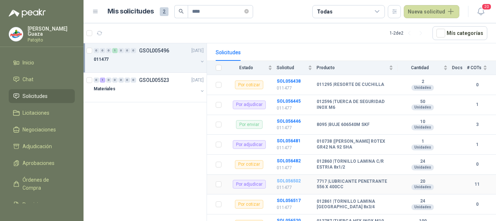
click at [295, 181] on b "SOL056502" at bounding box center [289, 180] width 24 height 5
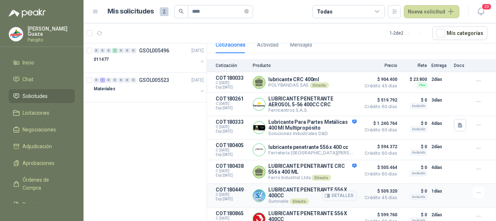
scroll to position [111, 0]
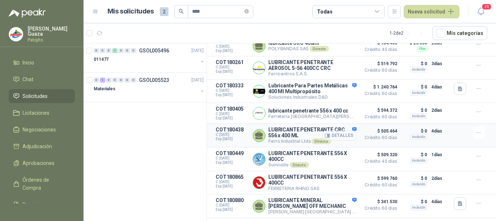
click at [323, 133] on button "Detalles" at bounding box center [340, 135] width 34 height 10
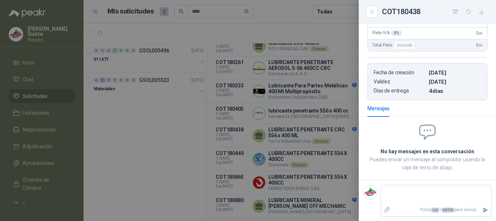
scroll to position [31, 0]
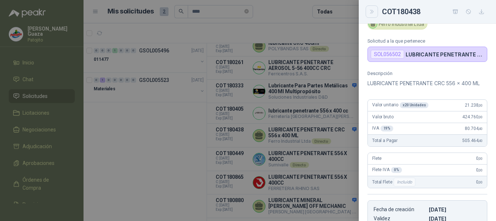
click at [370, 11] on icon "Close" at bounding box center [372, 12] width 6 height 6
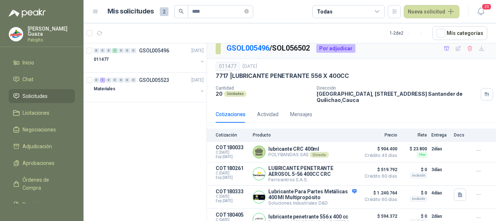
scroll to position [0, 0]
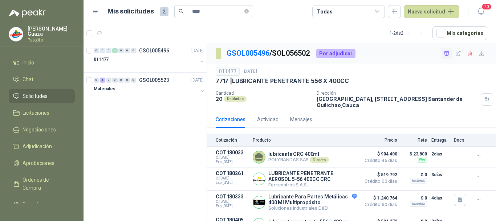
click at [444, 51] on icon "button" at bounding box center [447, 53] width 6 height 6
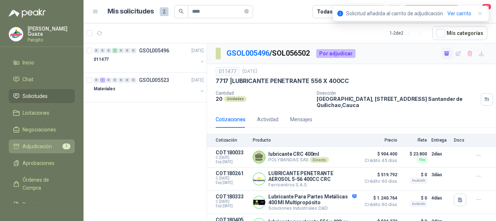
click at [34, 147] on span "Adjudicación" at bounding box center [37, 146] width 29 height 8
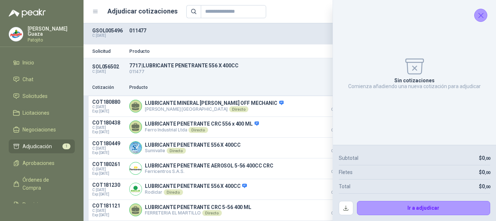
click at [479, 15] on icon "Cerrar" at bounding box center [481, 15] width 9 height 9
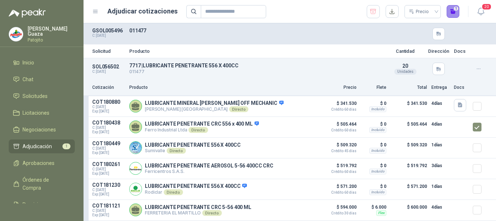
click at [452, 7] on button "1" at bounding box center [453, 11] width 13 height 13
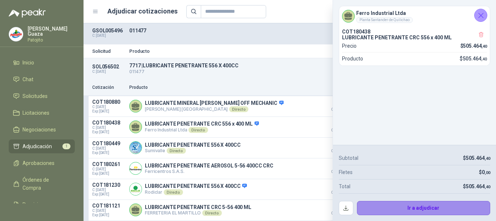
click at [422, 211] on button "Ir a adjudicar" at bounding box center [424, 208] width 134 height 15
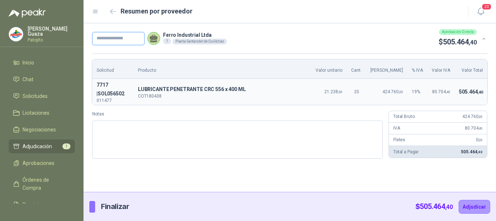
click at [107, 41] on input "text" at bounding box center [118, 38] width 52 height 13
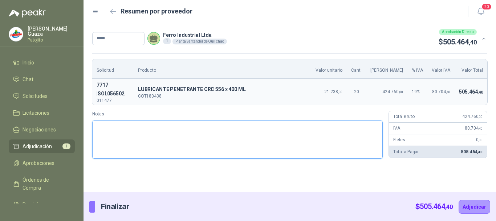
click at [168, 120] on textarea "Notas" at bounding box center [237, 139] width 291 height 38
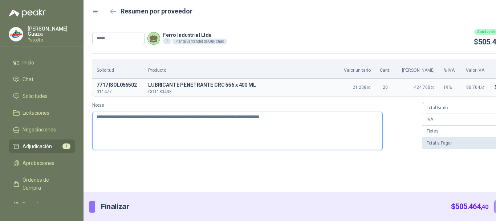
click at [186, 119] on textarea "**********" at bounding box center [237, 131] width 291 height 38
click at [285, 117] on textarea "**********" at bounding box center [237, 131] width 291 height 38
click at [288, 117] on textarea "**********" at bounding box center [237, 131] width 291 height 38
click at [135, 137] on textarea "**********" at bounding box center [237, 131] width 291 height 38
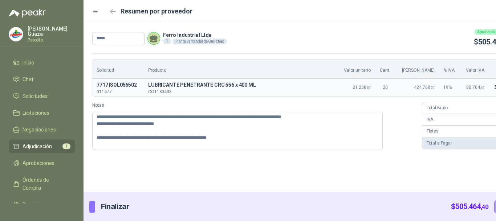
click at [307, 161] on div "**********" at bounding box center [308, 107] width 448 height 168
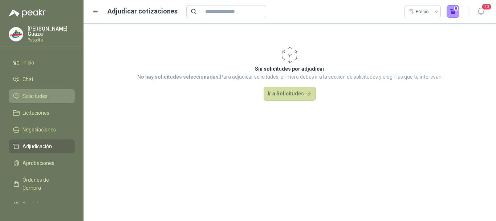
click at [45, 100] on span "Solicitudes" at bounding box center [35, 96] width 25 height 8
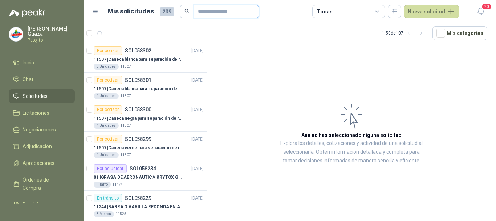
click at [205, 12] on input "text" at bounding box center [223, 11] width 51 height 12
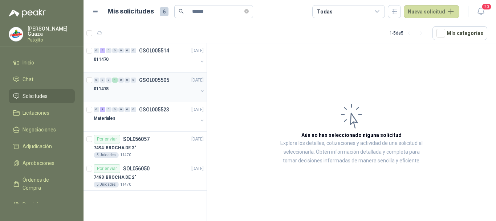
click at [150, 80] on p "GSOL005505" at bounding box center [154, 79] width 30 height 5
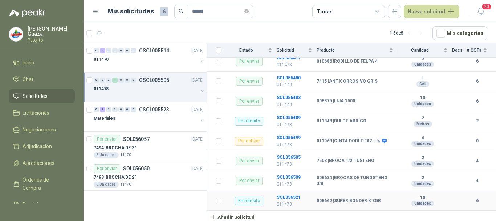
scroll to position [139, 0]
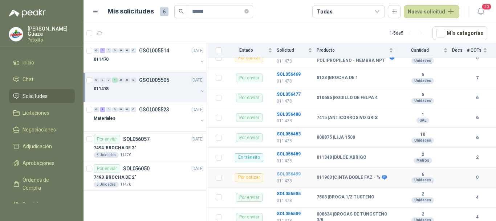
click at [284, 171] on b "SOL056499" at bounding box center [289, 173] width 24 height 5
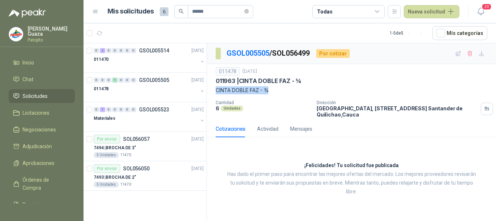
drag, startPoint x: 216, startPoint y: 92, endPoint x: 274, endPoint y: 92, distance: 58.1
click at [274, 92] on p "CINTA DOBLE FAZ - ¾" at bounding box center [352, 90] width 272 height 8
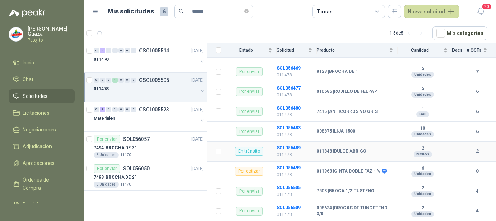
scroll to position [175, 0]
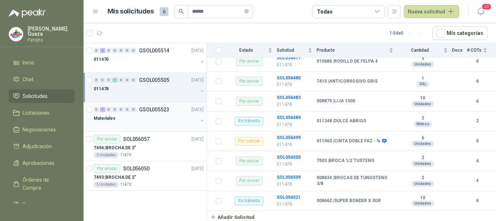
click at [148, 111] on p "GSOL005523" at bounding box center [154, 109] width 30 height 5
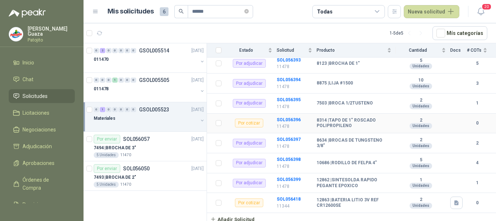
scroll to position [771, 0]
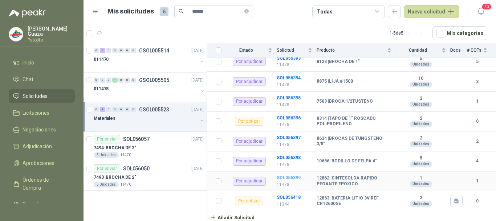
click at [286, 179] on b "SOL056399" at bounding box center [289, 177] width 24 height 5
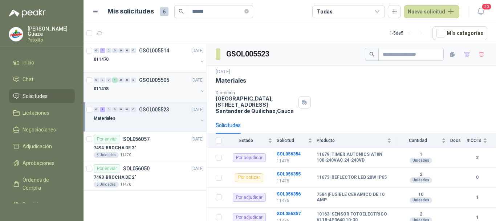
click at [151, 80] on p "GSOL005505" at bounding box center [154, 79] width 30 height 5
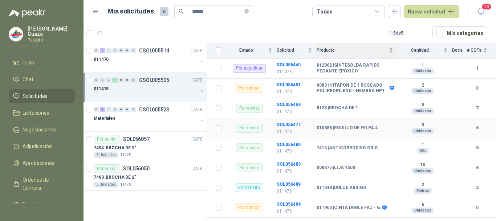
scroll to position [73, 0]
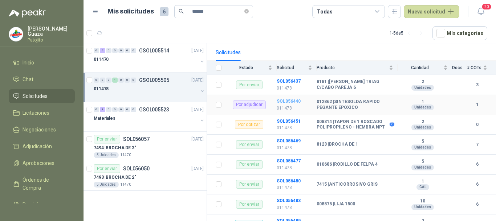
click at [289, 103] on b "SOL056440" at bounding box center [289, 100] width 24 height 5
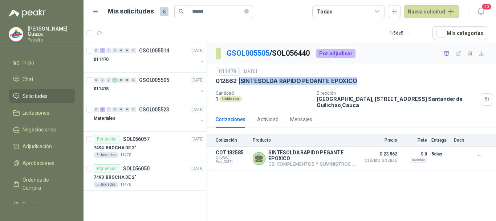
drag, startPoint x: 241, startPoint y: 82, endPoint x: 358, endPoint y: 82, distance: 116.6
click at [358, 82] on div "012862 | SINTESOLDA RAPIDO PEGANTE EPOXICO" at bounding box center [352, 81] width 272 height 8
copy p "SINTESOLDA RAPIDO PEGANTE EPOXICO"
click at [159, 80] on p "GSOL005505" at bounding box center [154, 79] width 30 height 5
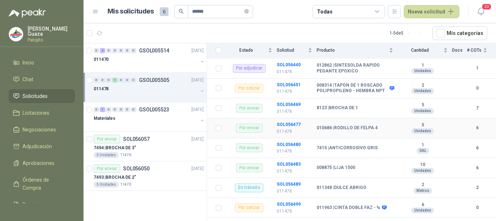
scroll to position [175, 0]
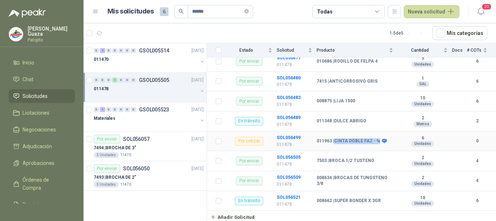
drag, startPoint x: 334, startPoint y: 140, endPoint x: 377, endPoint y: 140, distance: 42.9
click at [377, 140] on b "011963 | CINTA DOBLE FAZ - ¾" at bounding box center [349, 141] width 64 height 6
copy b "CINTA DOBLE FAZ - ¾"
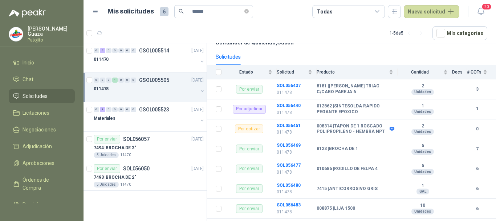
scroll to position [73, 0]
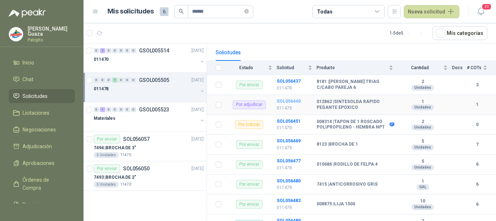
click at [288, 100] on b "SOL056440" at bounding box center [289, 100] width 24 height 5
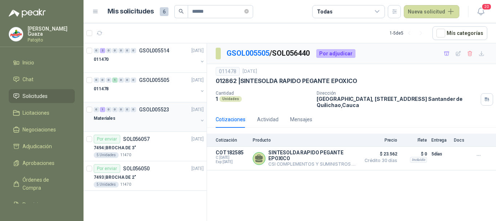
click at [155, 110] on p "GSOL005523" at bounding box center [154, 109] width 30 height 5
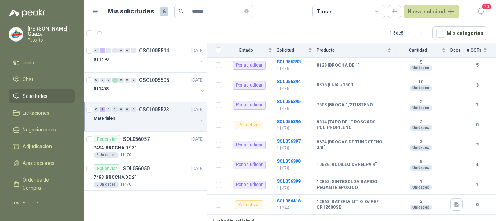
scroll to position [771, 0]
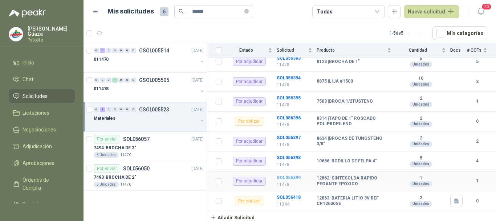
click at [290, 176] on b "SOL056399" at bounding box center [289, 177] width 24 height 5
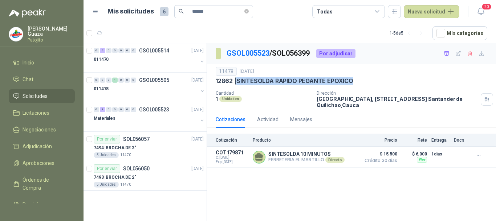
drag, startPoint x: 238, startPoint y: 80, endPoint x: 351, endPoint y: 79, distance: 112.6
click at [351, 79] on p "12862 | SINTESOLDA RAPIDO PEGANTE EPOXICO" at bounding box center [285, 81] width 138 height 8
copy p "SINTESOLDA RAPIDO PEGANTE EPOXICO"
click at [153, 83] on div "0 0 0 1 0 0 0 GSOL005505 [DATE]" at bounding box center [150, 80] width 112 height 9
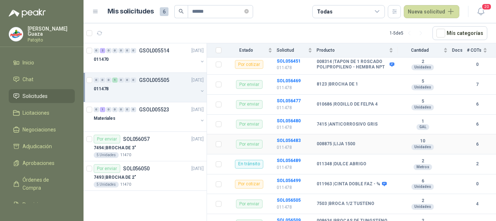
scroll to position [145, 0]
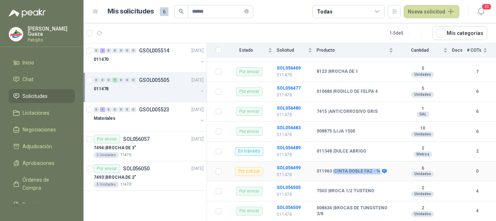
drag, startPoint x: 336, startPoint y: 172, endPoint x: 377, endPoint y: 171, distance: 40.3
click at [377, 171] on b "011963 | CINTA DOBLE FAZ - ¾" at bounding box center [349, 171] width 64 height 6
copy b "CINTA DOBLE FAZ - ¾"
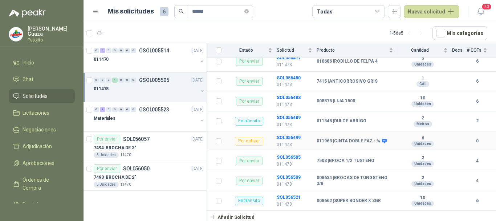
click at [446, 141] on td "6 Unidades" at bounding box center [425, 141] width 54 height 20
drag, startPoint x: 337, startPoint y: 138, endPoint x: 361, endPoint y: 138, distance: 24.0
click at [361, 138] on b "011963 | CINTA DOBLE FAZ - ¾" at bounding box center [349, 141] width 64 height 6
click at [352, 153] on td "7503 | BROCA 1/2´TUSTENO" at bounding box center [357, 161] width 81 height 20
drag, startPoint x: 336, startPoint y: 138, endPoint x: 378, endPoint y: 138, distance: 42.1
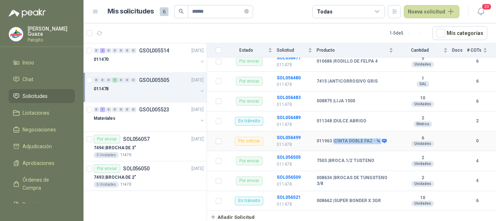
click at [378, 138] on div "011963 | CINTA DOBLE FAZ - ¾" at bounding box center [351, 141] width 69 height 6
copy div "CINTA DOBLE FAZ - ¾"
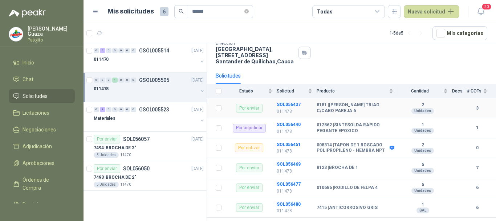
scroll to position [66, 0]
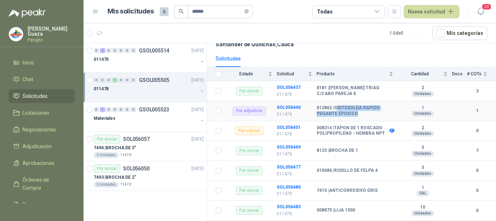
drag, startPoint x: 336, startPoint y: 106, endPoint x: 362, endPoint y: 117, distance: 28.0
click at [362, 117] on td "012862 | SINTESOLDA RAPIDO PEGANTE EPOXICO" at bounding box center [357, 111] width 81 height 20
drag, startPoint x: 337, startPoint y: 106, endPoint x: 353, endPoint y: 111, distance: 17.1
click at [353, 111] on b "012862 | SINTESOLDA RAPIDO PEGANTE EPOXICO" at bounding box center [355, 110] width 77 height 11
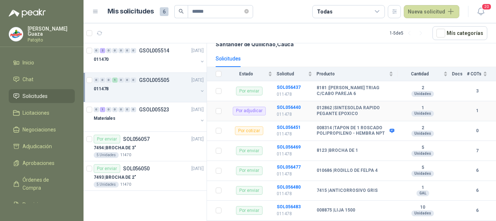
click at [355, 112] on b "012862 | SINTESOLDA RAPIDO PEGANTE EPOXICO" at bounding box center [355, 110] width 77 height 11
drag, startPoint x: 335, startPoint y: 108, endPoint x: 358, endPoint y: 115, distance: 24.1
click at [358, 115] on b "012862 | SINTESOLDA RAPIDO PEGANTE EPOXICO" at bounding box center [355, 110] width 77 height 11
copy b "SINTESOLDA RAPIDO PEGANTE EPOXICO"
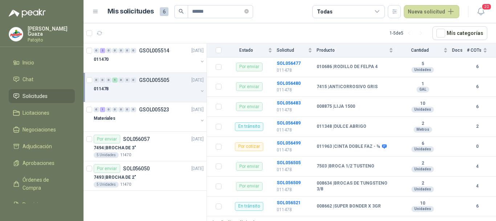
scroll to position [175, 0]
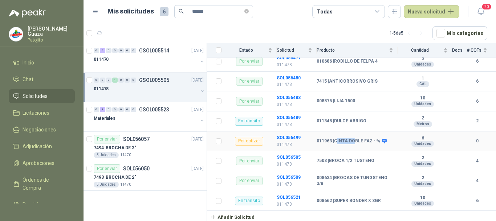
drag, startPoint x: 337, startPoint y: 141, endPoint x: 356, endPoint y: 142, distance: 18.9
click at [355, 141] on b "011963 | CINTA DOBLE FAZ - ¾" at bounding box center [349, 141] width 64 height 6
click at [347, 154] on td "7503 | BROCA 1/2´TUSTENO" at bounding box center [357, 161] width 81 height 20
drag, startPoint x: 336, startPoint y: 142, endPoint x: 378, endPoint y: 140, distance: 42.5
click at [378, 140] on div "011963 | CINTA DOBLE FAZ - ¾" at bounding box center [351, 141] width 69 height 6
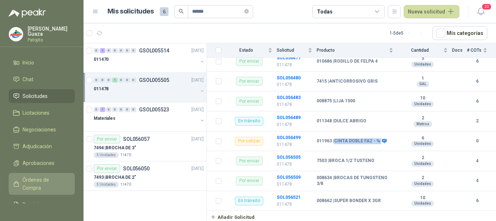
copy div "CINTA DOBLE FAZ - ¾"
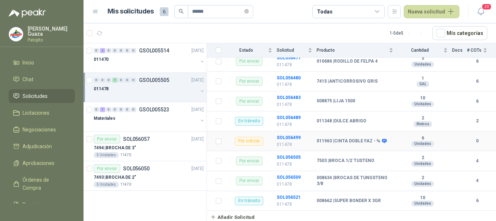
click at [311, 147] on p "011478" at bounding box center [295, 144] width 36 height 7
click at [295, 135] on b "SOL056499" at bounding box center [289, 137] width 24 height 5
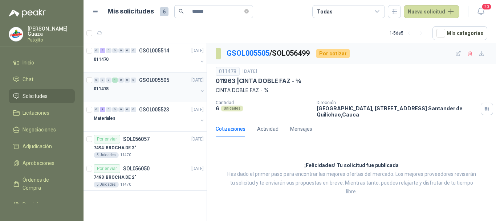
click at [148, 82] on p "GSOL005505" at bounding box center [154, 79] width 30 height 5
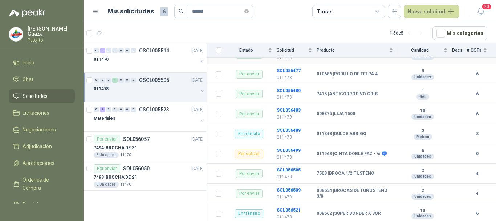
scroll to position [175, 0]
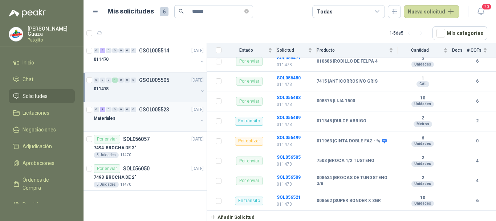
click at [168, 111] on p "GSOL005523" at bounding box center [154, 109] width 30 height 5
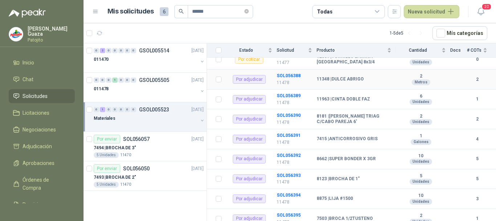
scroll to position [654, 0]
click at [293, 94] on b "SOL056389" at bounding box center [289, 95] width 24 height 5
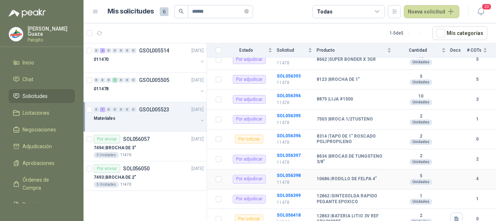
scroll to position [771, 0]
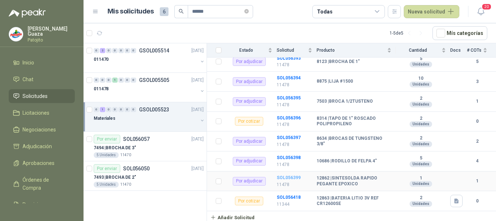
click at [286, 178] on b "SOL056399" at bounding box center [289, 177] width 24 height 5
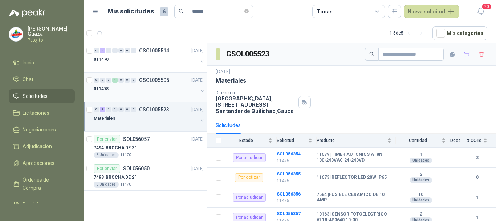
click at [142, 78] on p "GSOL005505" at bounding box center [154, 79] width 30 height 5
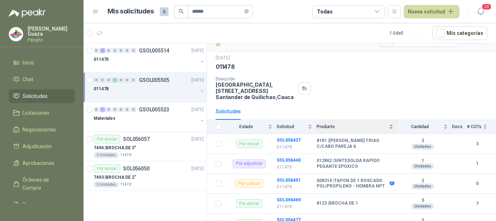
scroll to position [36, 0]
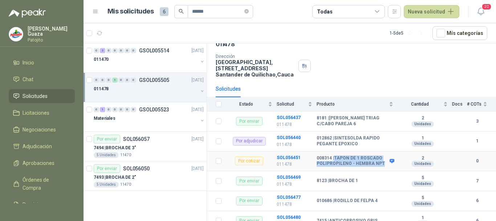
drag, startPoint x: 336, startPoint y: 156, endPoint x: 380, endPoint y: 163, distance: 45.3
click at [380, 163] on b "008314 | TAPON DE 1 ROSCADO POLIPROPILENO - HEMBRA NPT" at bounding box center [352, 160] width 71 height 11
copy b "TAPON DE 1 ROSCADO POLIPROPILENO - HEMBRA NPT"
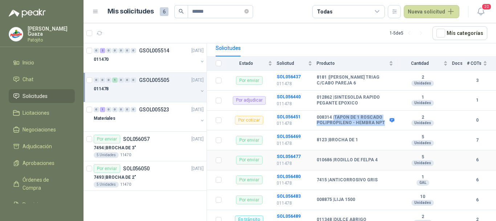
scroll to position [66, 0]
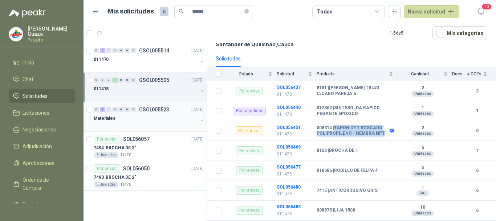
click at [148, 111] on p "GSOL005523" at bounding box center [154, 109] width 30 height 5
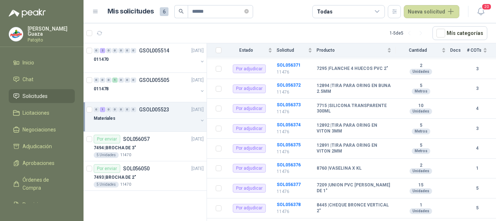
scroll to position [335, 0]
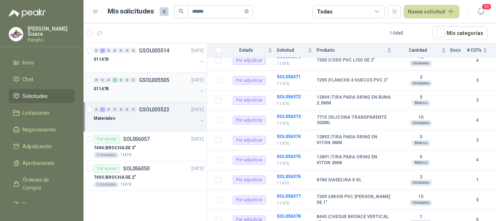
click at [157, 76] on div "0 0 0 1 0 0 0 GSOL005505 [DATE]" at bounding box center [150, 80] width 112 height 9
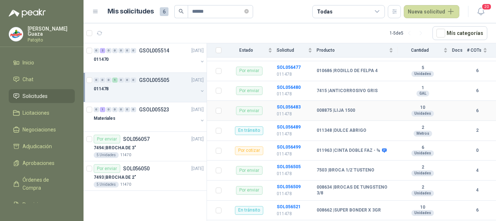
scroll to position [175, 0]
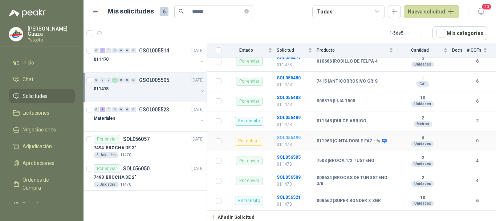
click at [285, 136] on b "SOL056499" at bounding box center [289, 137] width 24 height 5
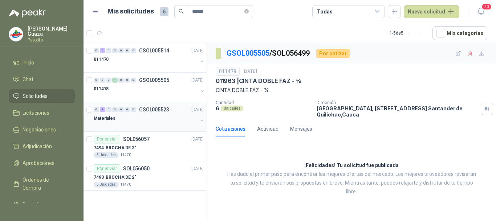
click at [153, 108] on p "GSOL005523" at bounding box center [154, 109] width 30 height 5
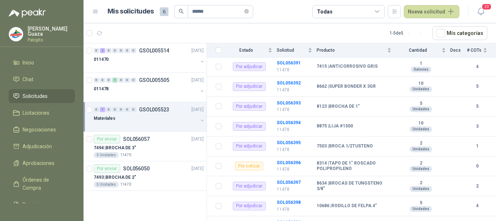
scroll to position [771, 0]
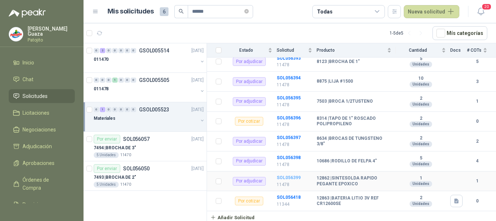
click at [282, 175] on b "SOL056399" at bounding box center [289, 177] width 24 height 5
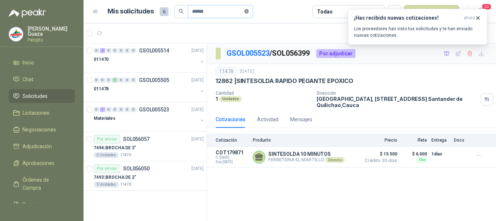
click at [249, 14] on span at bounding box center [246, 11] width 4 height 7
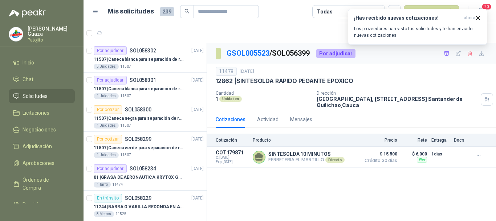
click at [32, 172] on ul "Inicio Chat Solicitudes Licitaciones Negociaciones Adjudicación Aprobaciones Ór…" at bounding box center [42, 129] width 84 height 147
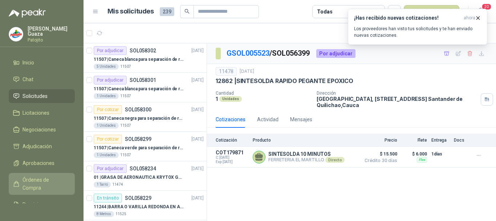
click at [30, 179] on span "Órdenes de Compra" at bounding box center [45, 183] width 45 height 16
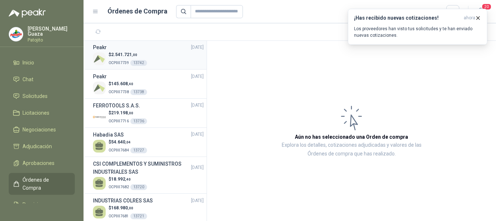
scroll to position [182, 0]
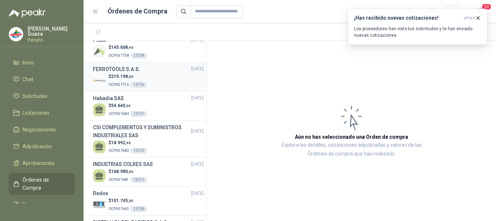
click at [143, 76] on p "$ 219.198 ,00" at bounding box center [128, 76] width 39 height 7
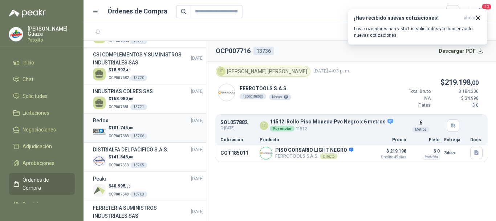
scroll to position [291, 0]
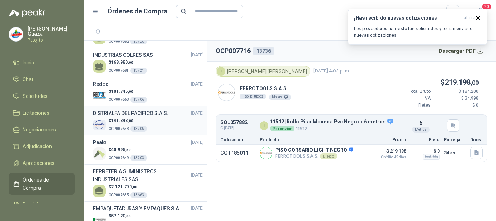
click at [131, 119] on span ",00" at bounding box center [130, 120] width 5 height 4
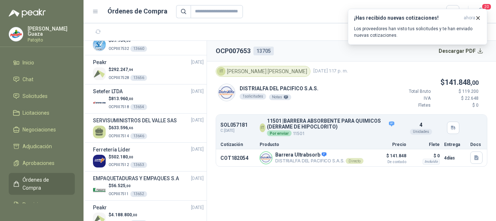
scroll to position [763, 0]
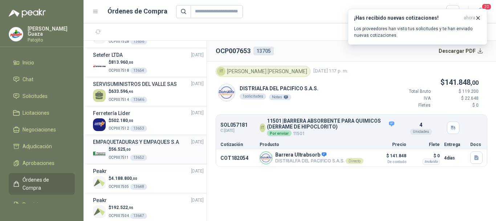
click at [143, 146] on h3 "EMPAQUETADURAS Y EMPAQUES S.A" at bounding box center [136, 142] width 86 height 8
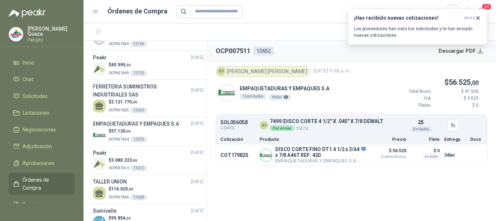
scroll to position [327, 0]
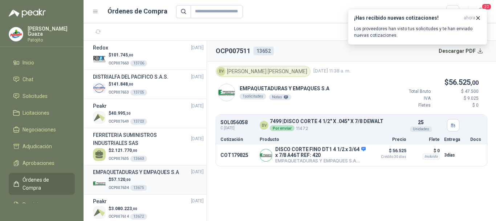
click at [122, 176] on h3 "EMPAQUETADURAS Y EMPAQUES S.A" at bounding box center [136, 172] width 86 height 8
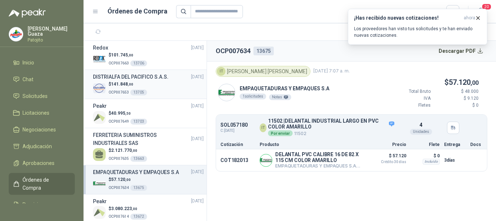
click at [129, 91] on p "OCP007653 13705" at bounding box center [128, 92] width 39 height 8
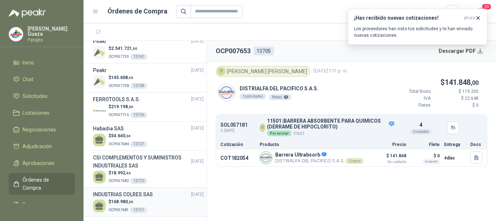
scroll to position [145, 0]
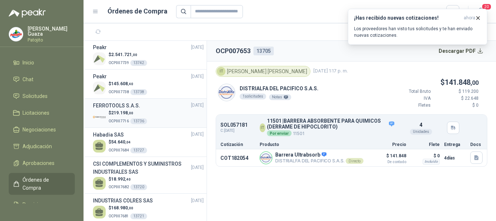
click at [134, 116] on p "OCP007716 13736" at bounding box center [128, 120] width 39 height 8
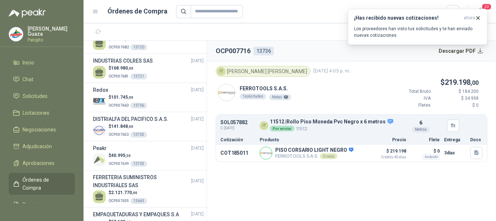
scroll to position [291, 0]
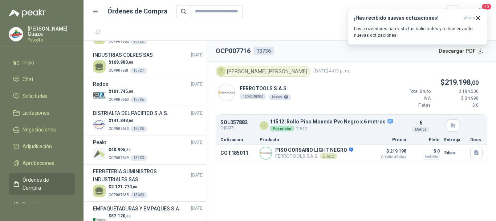
click at [140, 129] on div "13705" at bounding box center [138, 129] width 17 height 6
